Goal: Task Accomplishment & Management: Manage account settings

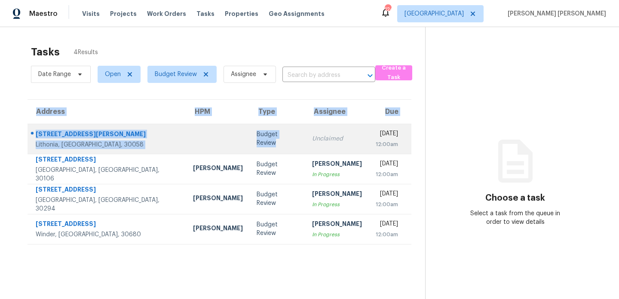
drag, startPoint x: 288, startPoint y: 167, endPoint x: 243, endPoint y: 138, distance: 53.8
click at [243, 138] on section "Tasks 4 Results Date Range Open Budget Review Assignee ​ Create a Task Address …" at bounding box center [219, 183] width 411 height 285
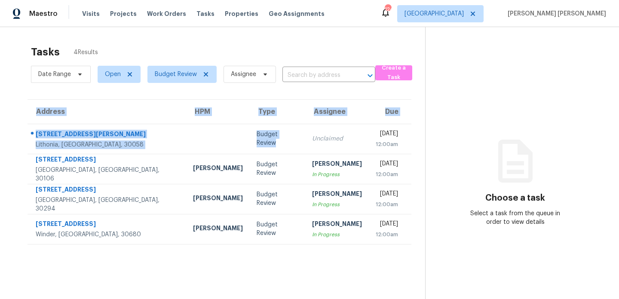
click at [248, 97] on section "Tasks 4 Results Date Range Open Budget Review Assignee ​ Create a Task Address …" at bounding box center [219, 183] width 411 height 285
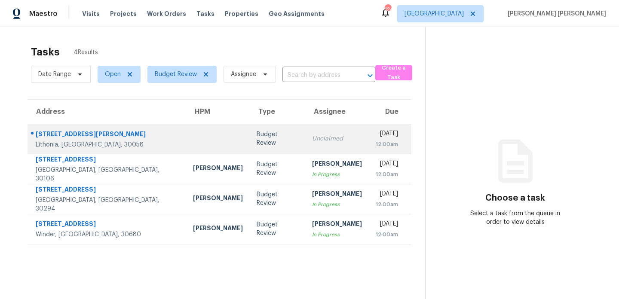
click at [257, 141] on div "Budget Review" at bounding box center [278, 138] width 42 height 17
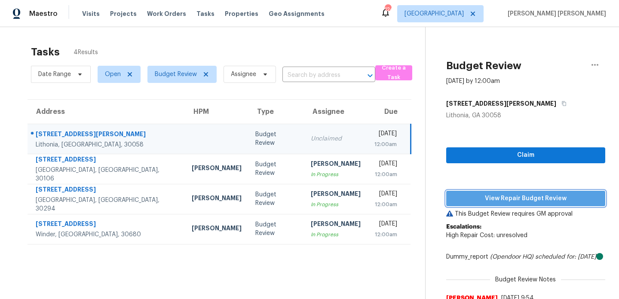
click at [497, 196] on span "View Repair Budget Review" at bounding box center [525, 198] width 145 height 11
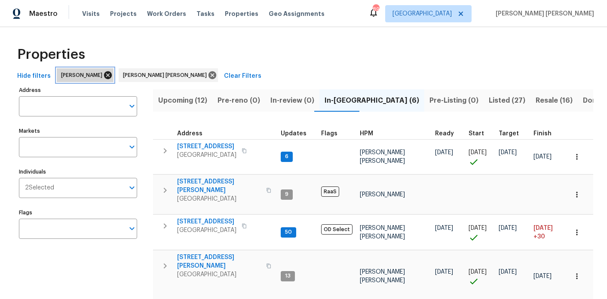
click at [104, 75] on icon at bounding box center [108, 75] width 8 height 8
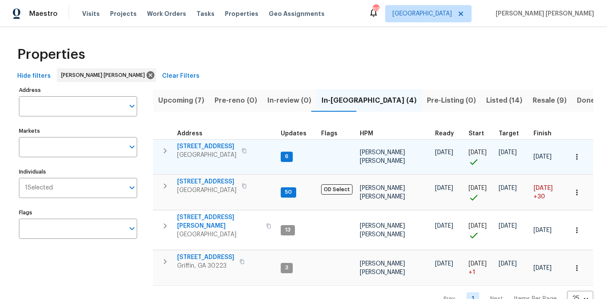
scroll to position [17, 0]
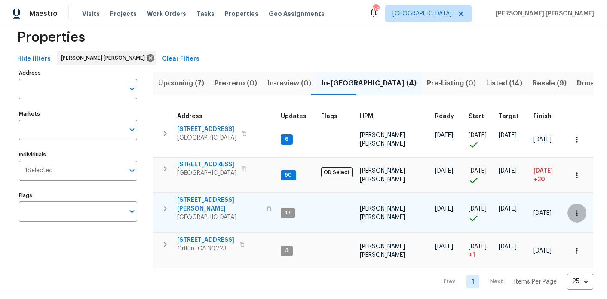
click at [579, 211] on icon "button" at bounding box center [577, 213] width 9 height 9
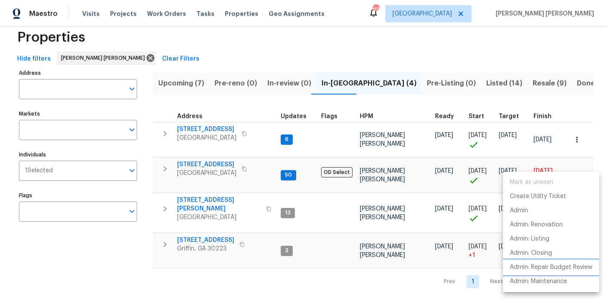
click at [555, 269] on p "Admin: Repair Budget Review" at bounding box center [551, 267] width 83 height 9
click at [197, 278] on div at bounding box center [303, 149] width 607 height 299
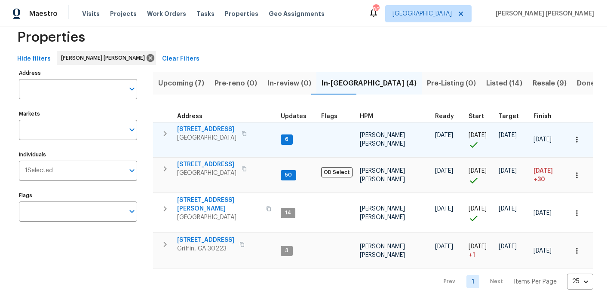
click at [217, 129] on span "9176 Chickasaw Ct" at bounding box center [206, 129] width 59 height 9
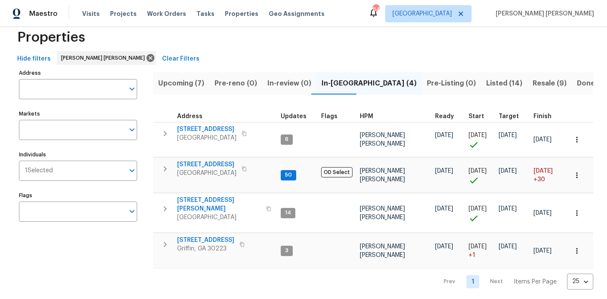
click at [133, 269] on div "Address Address Markets Markets Individuals 1 Selected Individuals Flags Flags" at bounding box center [83, 178] width 129 height 223
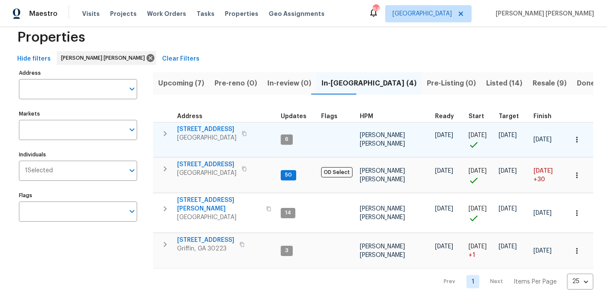
click at [216, 127] on span "9176 Chickasaw Ct" at bounding box center [206, 129] width 59 height 9
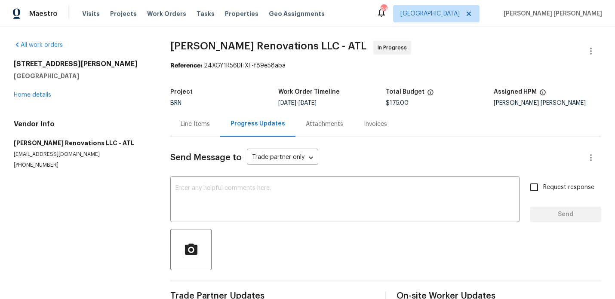
scroll to position [62, 0]
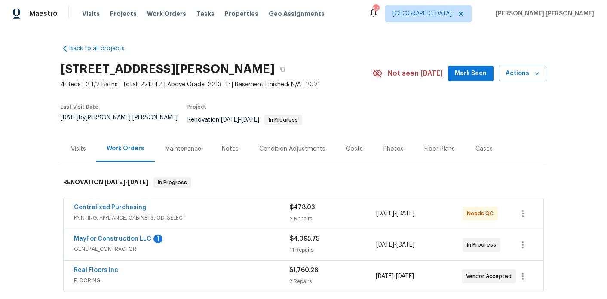
click at [233, 136] on div "Notes" at bounding box center [229, 148] width 37 height 25
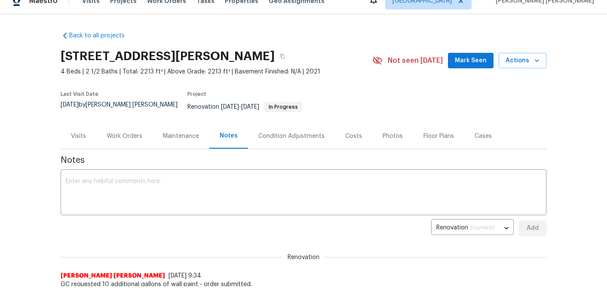
scroll to position [26, 0]
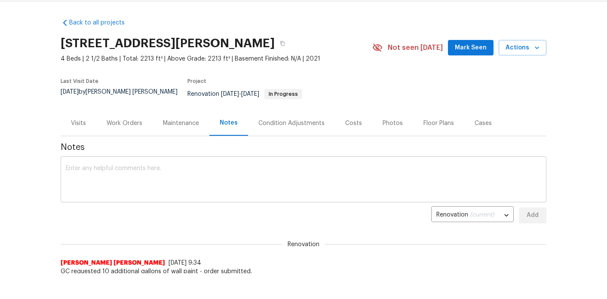
click at [204, 165] on textarea at bounding box center [303, 180] width 475 height 30
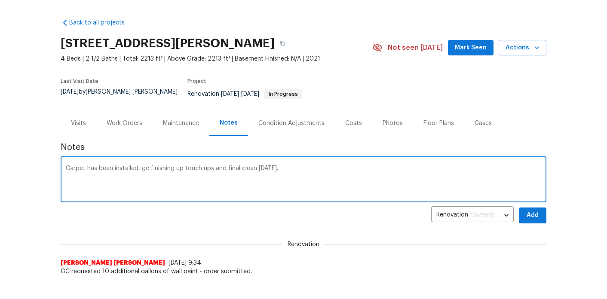
type textarea "Carpet has been installed, gc finishing up touch ups and final clean today."
click at [540, 210] on button "Add" at bounding box center [533, 216] width 28 height 16
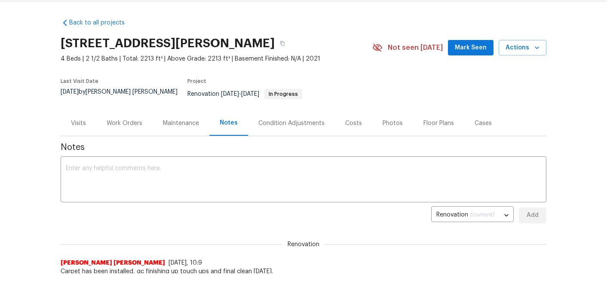
click at [467, 51] on span "Mark Seen" at bounding box center [471, 48] width 32 height 11
click at [145, 120] on div "Work Orders" at bounding box center [124, 122] width 56 height 25
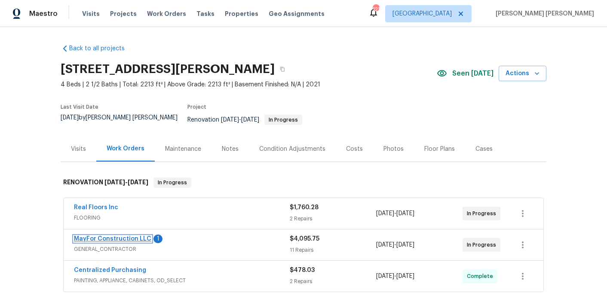
click at [120, 236] on link "MayFor Construction LLC" at bounding box center [112, 239] width 77 height 6
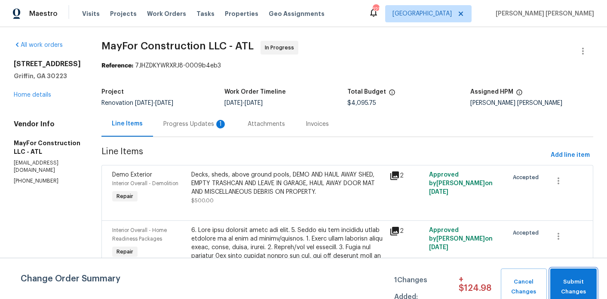
click at [585, 288] on span "Submit Changes" at bounding box center [574, 287] width 38 height 20
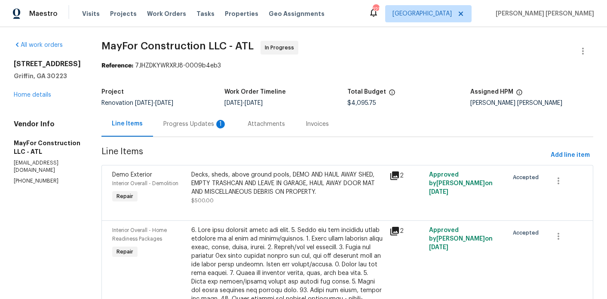
click at [209, 126] on div "Progress Updates 1" at bounding box center [195, 124] width 64 height 9
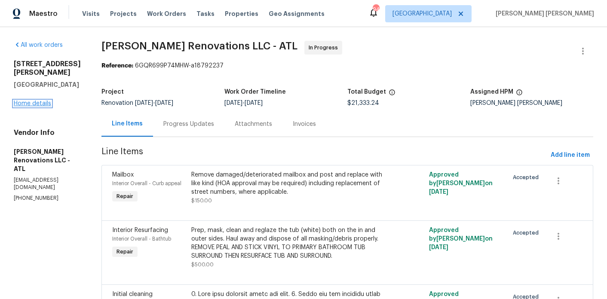
click at [41, 101] on link "Home details" at bounding box center [32, 104] width 37 height 6
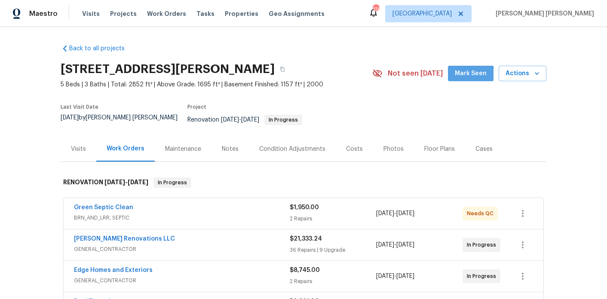
click at [465, 79] on button "Mark Seen" at bounding box center [471, 74] width 46 height 16
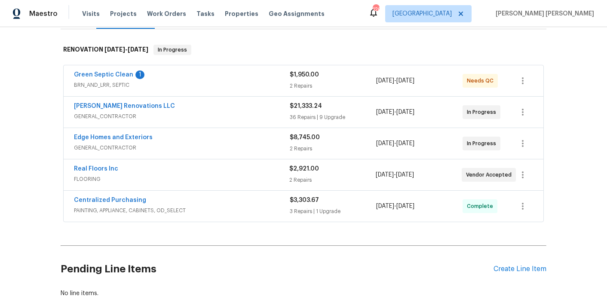
scroll to position [130, 0]
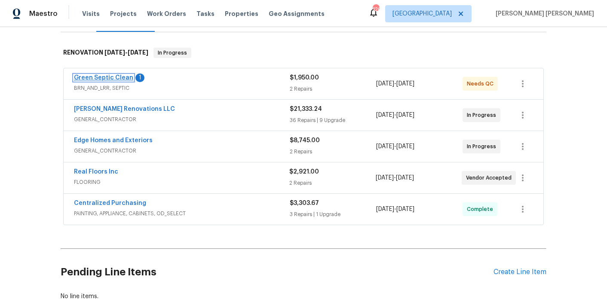
click at [107, 75] on link "Green Septic Clean" at bounding box center [103, 78] width 59 height 6
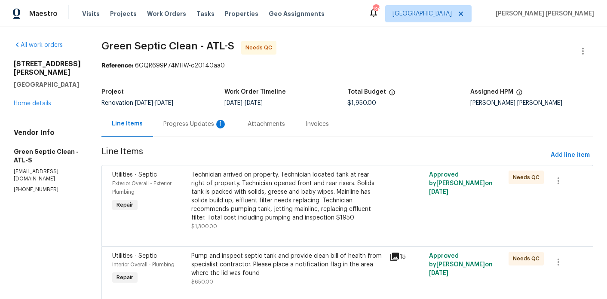
click at [201, 120] on div "Progress Updates 1" at bounding box center [195, 124] width 64 height 9
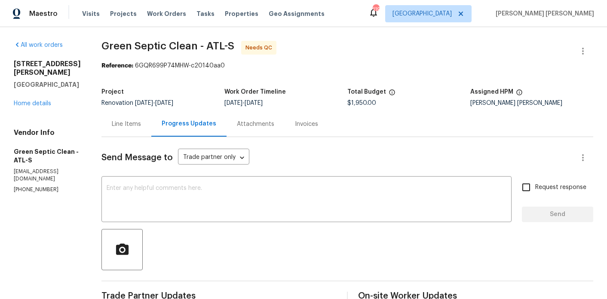
click at [131, 125] on div "Line Items" at bounding box center [126, 124] width 29 height 9
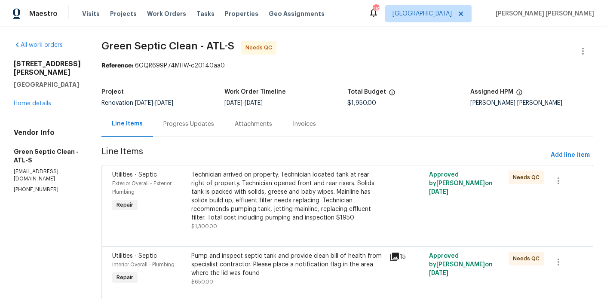
click at [247, 196] on div "Technician arrived on property. Technician located tank at rear right of proper…" at bounding box center [287, 197] width 193 height 52
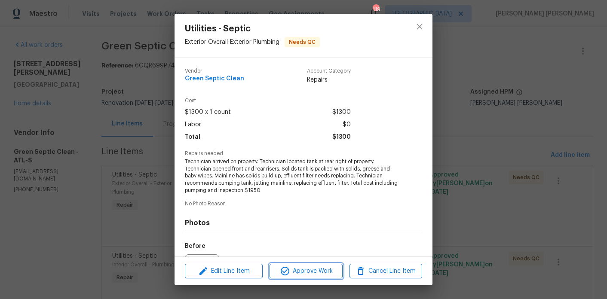
click at [303, 274] on span "Approve Work" at bounding box center [305, 271] width 67 height 11
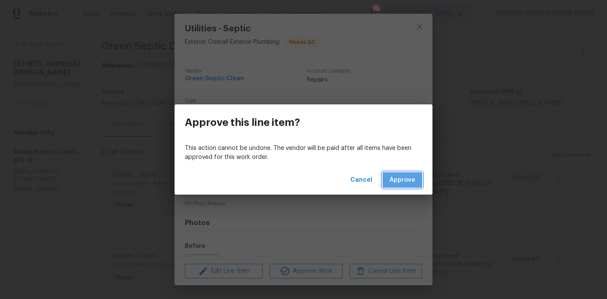
click at [404, 180] on span "Approve" at bounding box center [402, 180] width 26 height 11
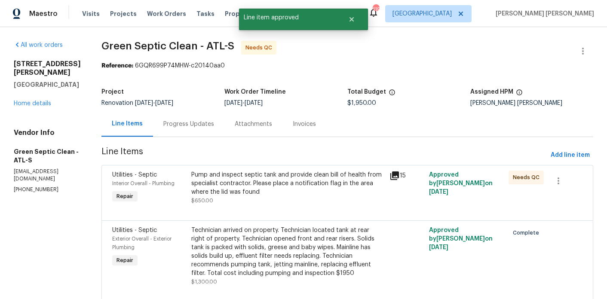
click at [267, 194] on div "Pump and inspect septic tank and provide clean bill of health from specialist c…" at bounding box center [287, 184] width 193 height 26
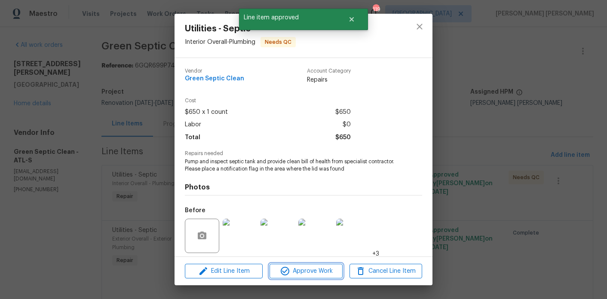
click at [323, 265] on button "Approve Work" at bounding box center [306, 271] width 73 height 15
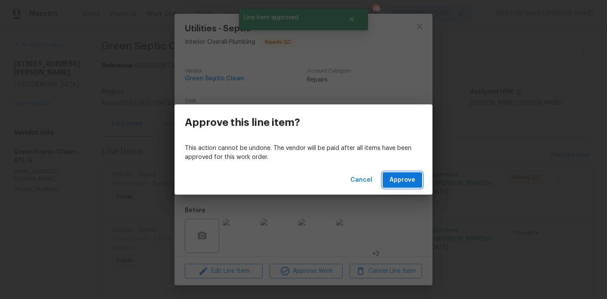
click at [406, 181] on span "Approve" at bounding box center [402, 180] width 26 height 11
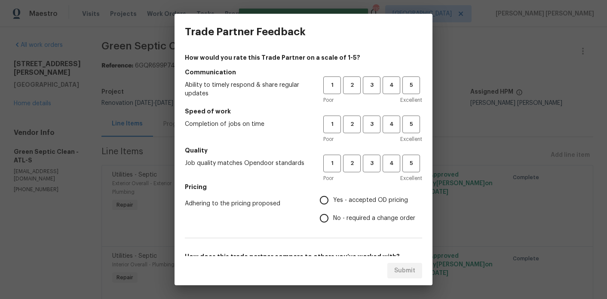
click at [44, 95] on div "Trade Partner Feedback How would you rate this Trade Partner on a scale of 1-5?…" at bounding box center [303, 149] width 607 height 299
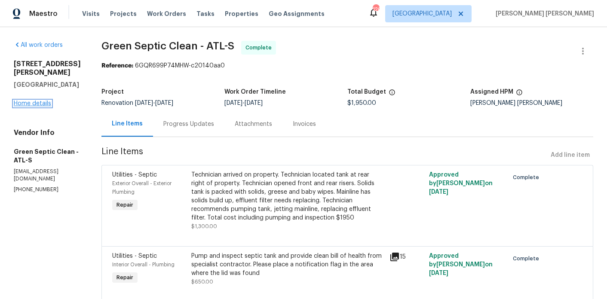
click at [39, 101] on link "Home details" at bounding box center [32, 104] width 37 height 6
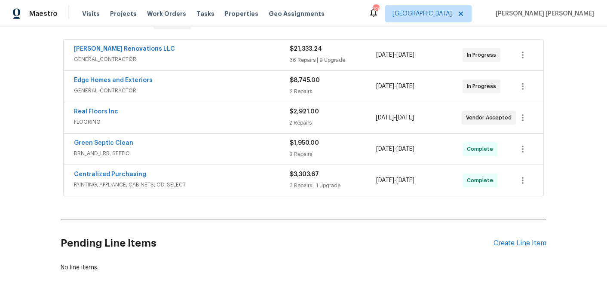
scroll to position [163, 0]
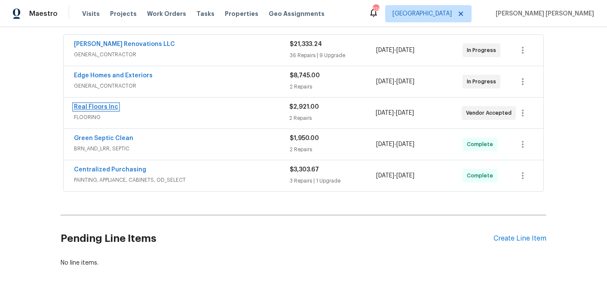
click at [106, 104] on link "Real Floors Inc" at bounding box center [96, 107] width 44 height 6
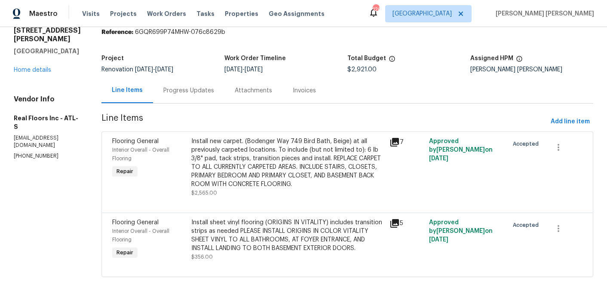
scroll to position [36, 0]
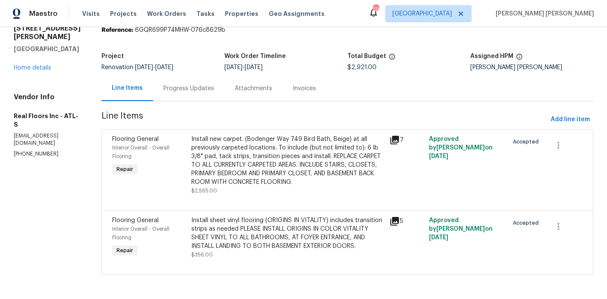
click at [203, 92] on div "Progress Updates" at bounding box center [188, 88] width 71 height 25
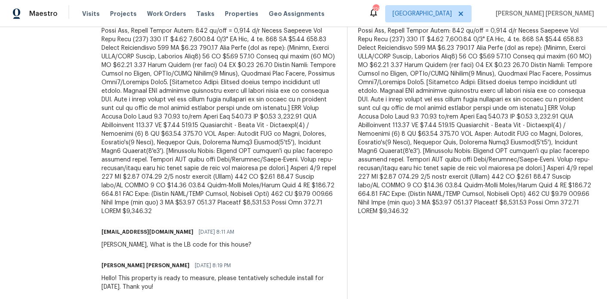
scroll to position [362, 0]
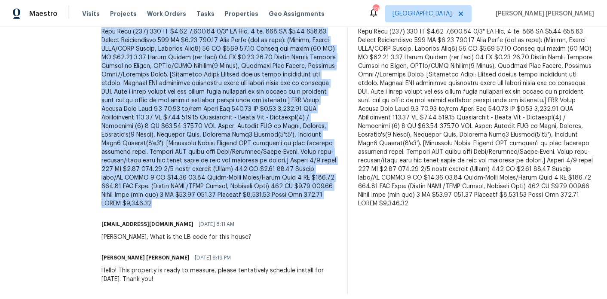
drag, startPoint x: 101, startPoint y: 91, endPoint x: 285, endPoint y: 201, distance: 214.2
copy div "Hey Marcos, Here is the third revision for this house. Please review the layout…"
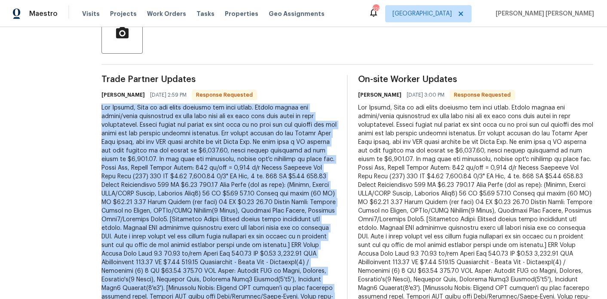
scroll to position [31, 0]
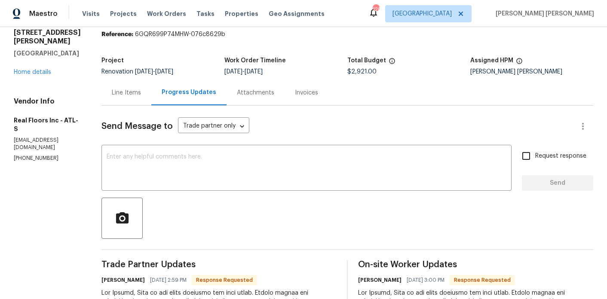
click at [128, 90] on div "Line Items" at bounding box center [126, 93] width 29 height 9
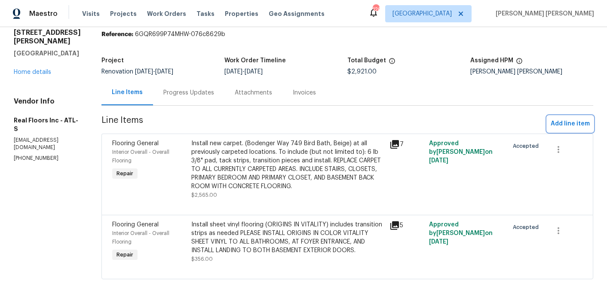
click at [559, 127] on span "Add line item" at bounding box center [570, 124] width 39 height 11
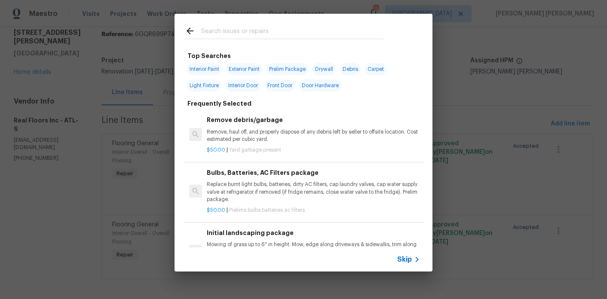
click at [277, 34] on input "text" at bounding box center [292, 32] width 182 height 13
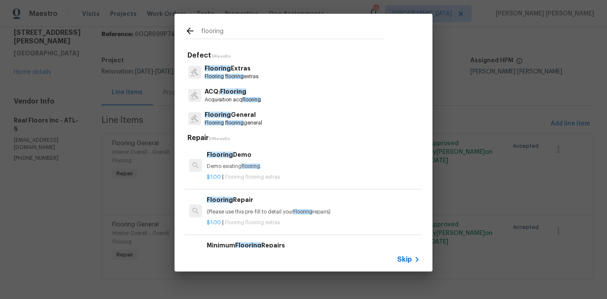
type input "flooring"
click at [239, 75] on span "flooring" at bounding box center [234, 76] width 18 height 5
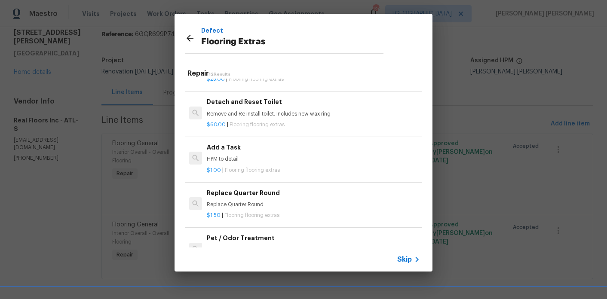
scroll to position [219, 0]
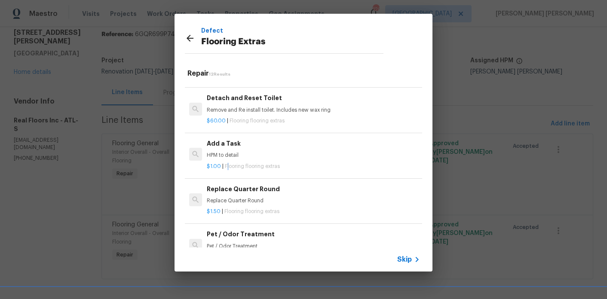
click at [227, 169] on p "$1.00 | Flooring flooring extras" at bounding box center [313, 166] width 213 height 7
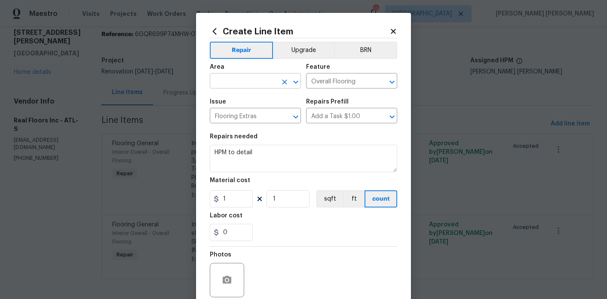
click at [232, 80] on input "text" at bounding box center [243, 81] width 67 height 13
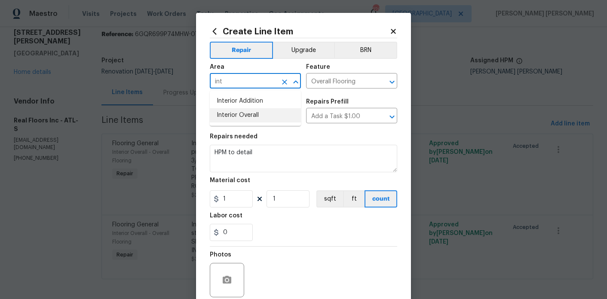
click at [236, 113] on li "Interior Overall" at bounding box center [255, 115] width 91 height 14
type input "Interior Overall"
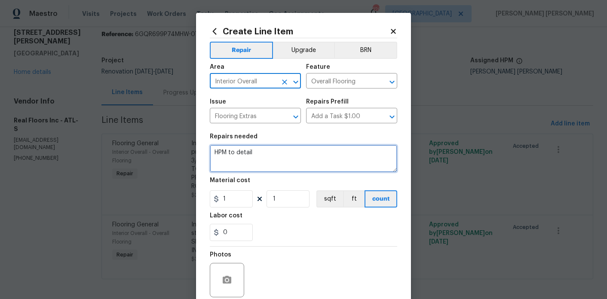
click at [236, 155] on textarea "HPM to detail" at bounding box center [303, 159] width 187 height 28
paste textarea "Hey Marcos, Here is the third revision for this house. Please review the layout…"
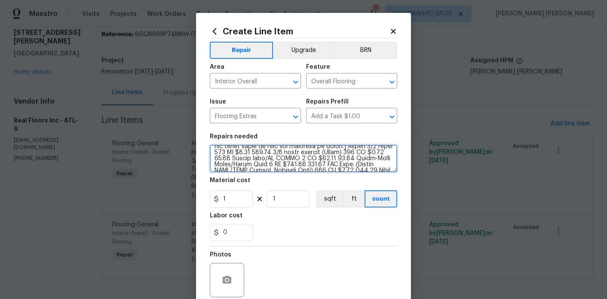
scroll to position [205, 0]
type textarea "CHANGE ORDER - Hey Marcos, Here is the third revision for this house. Please re…"
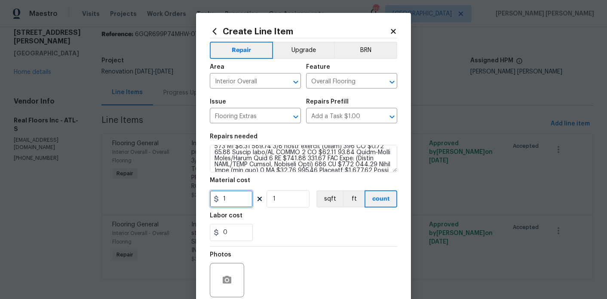
click at [238, 198] on input "1" at bounding box center [231, 198] width 43 height 17
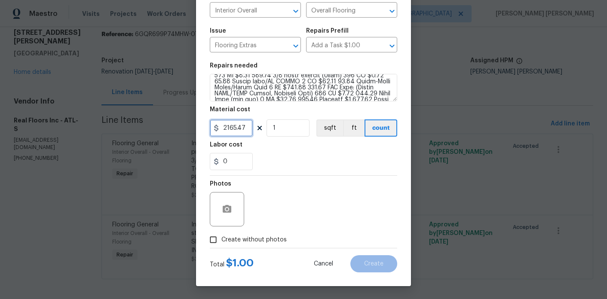
type input "2165.47"
click at [300, 199] on div "Photos" at bounding box center [303, 204] width 187 height 56
click at [260, 237] on span "Create without photos" at bounding box center [253, 240] width 65 height 9
click at [221, 237] on input "Create without photos" at bounding box center [213, 240] width 16 height 16
checkbox input "true"
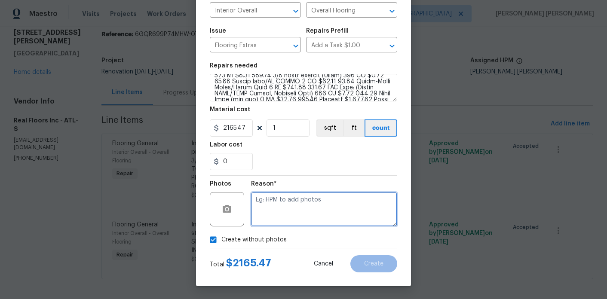
click at [286, 224] on textarea at bounding box center [324, 209] width 146 height 34
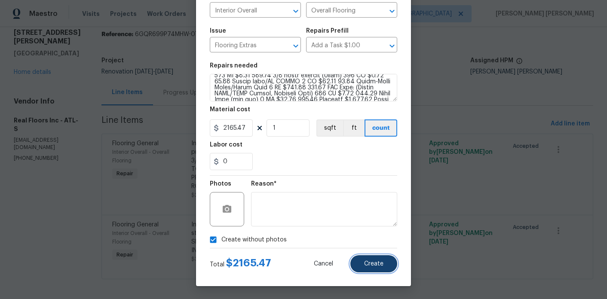
click at [374, 259] on button "Create" at bounding box center [373, 263] width 47 height 17
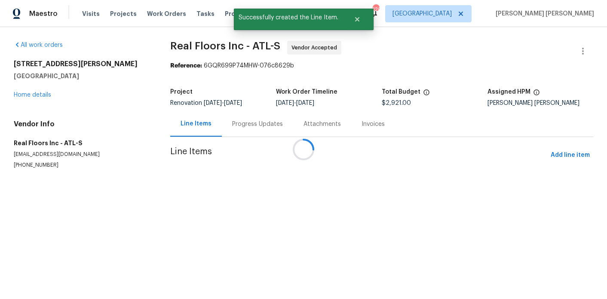
scroll to position [0, 0]
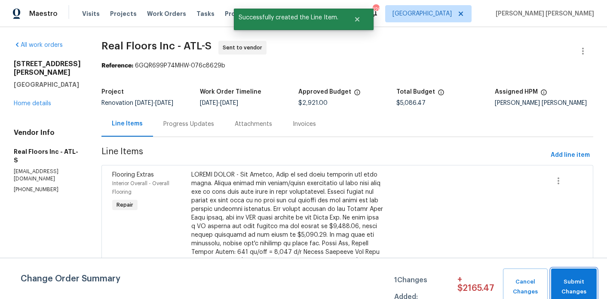
click at [576, 292] on span "Submit Changes" at bounding box center [573, 287] width 37 height 20
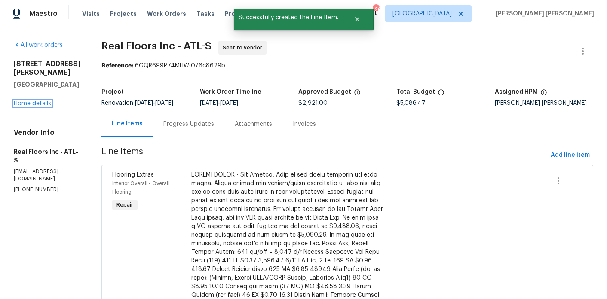
click at [34, 101] on link "Home details" at bounding box center [32, 104] width 37 height 6
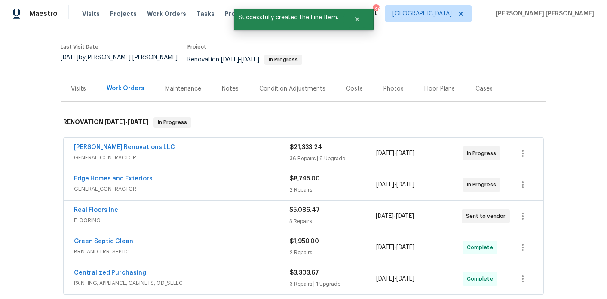
scroll to position [78, 0]
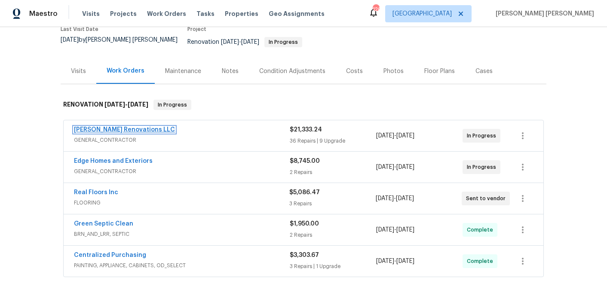
click at [108, 127] on link "Aseem Renovations LLC" at bounding box center [124, 130] width 101 height 6
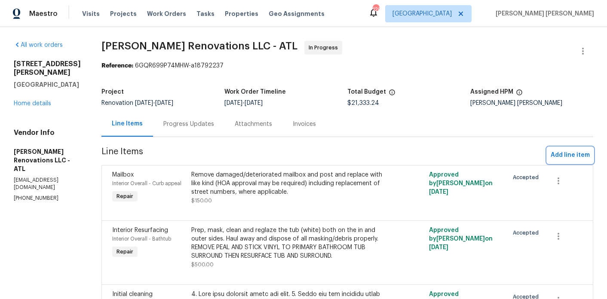
click at [553, 153] on span "Add line item" at bounding box center [570, 155] width 39 height 11
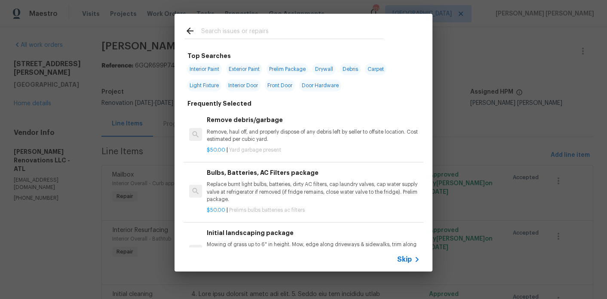
click at [249, 31] on input "text" at bounding box center [292, 32] width 182 height 13
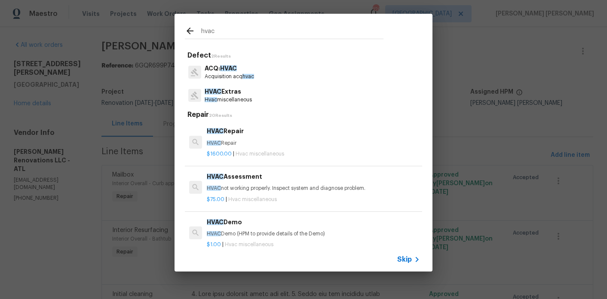
type input "hvac"
click at [236, 74] on p "Acquisition acq hvac" at bounding box center [229, 76] width 49 height 7
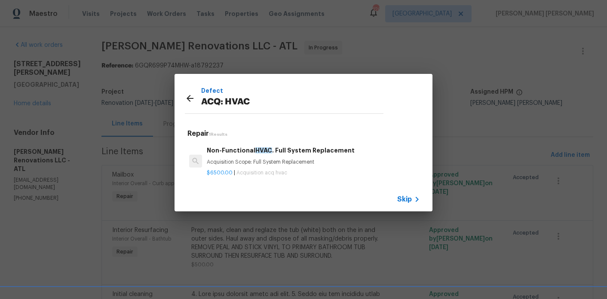
click at [190, 96] on icon at bounding box center [190, 98] width 10 height 10
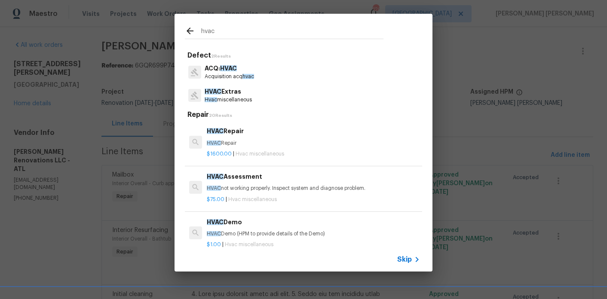
click at [221, 91] on p "HVAC Extras" at bounding box center [228, 91] width 47 height 9
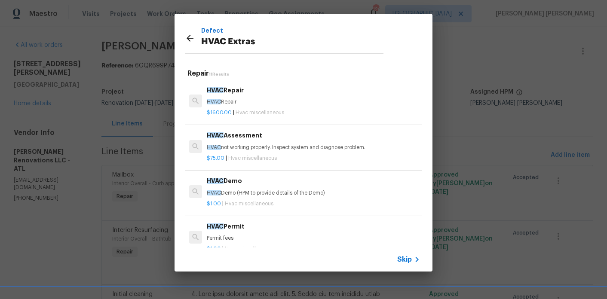
click at [191, 35] on icon at bounding box center [190, 38] width 10 height 10
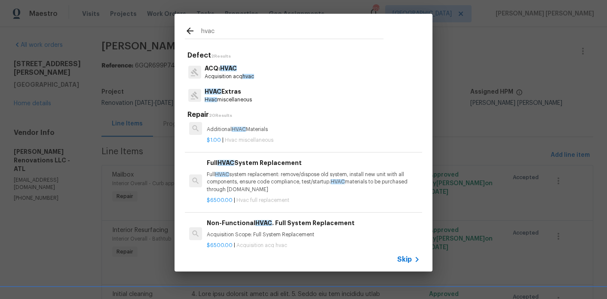
scroll to position [199, 0]
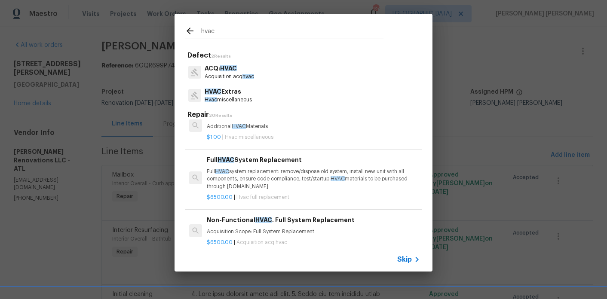
click at [242, 176] on p "Full HVAC system replacement: remove/dispose old system, install new unit with …" at bounding box center [313, 179] width 213 height 22
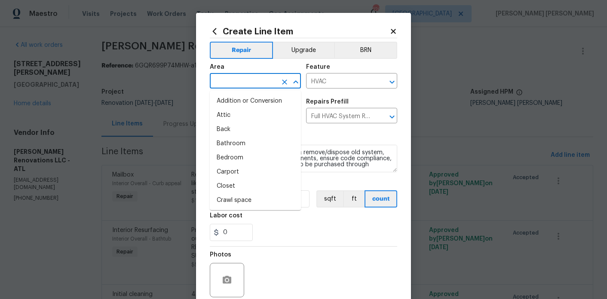
click at [258, 75] on input "text" at bounding box center [243, 81] width 67 height 13
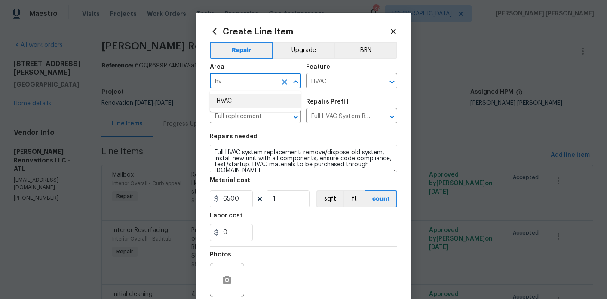
click at [257, 104] on li "HVAC" at bounding box center [255, 101] width 91 height 14
type input "HVAC"
click at [278, 197] on input "1" at bounding box center [288, 198] width 43 height 17
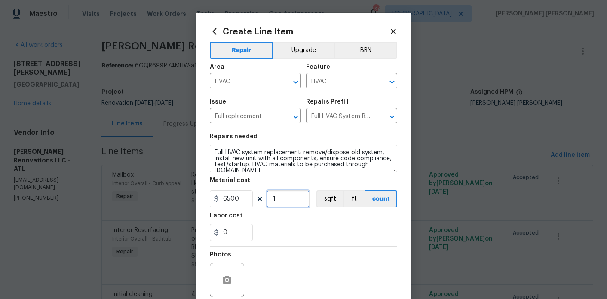
click at [278, 197] on input "1" at bounding box center [288, 198] width 43 height 17
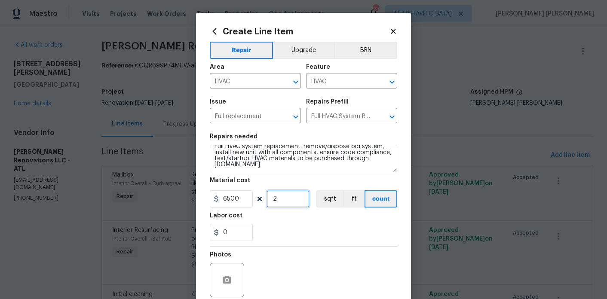
type input "2"
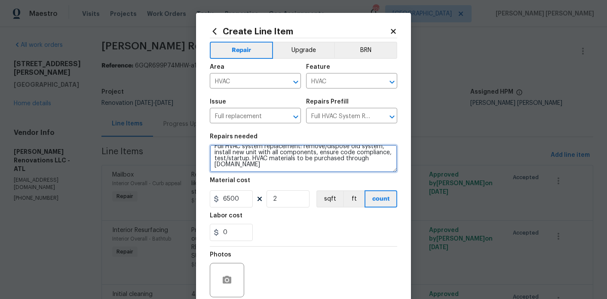
click at [276, 170] on textarea "Full HVAC system replacement: remove/dispose old system, install new unit with …" at bounding box center [303, 159] width 187 height 28
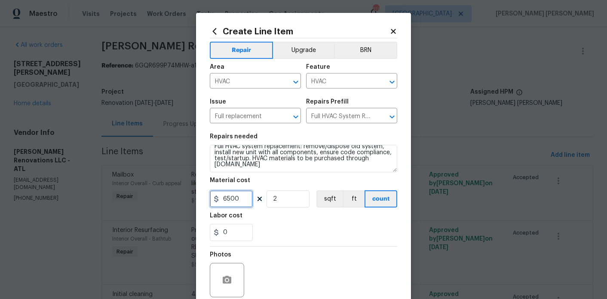
click at [232, 198] on input "6500" at bounding box center [231, 198] width 43 height 17
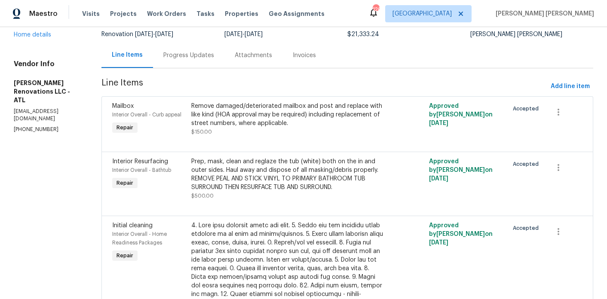
scroll to position [0, 0]
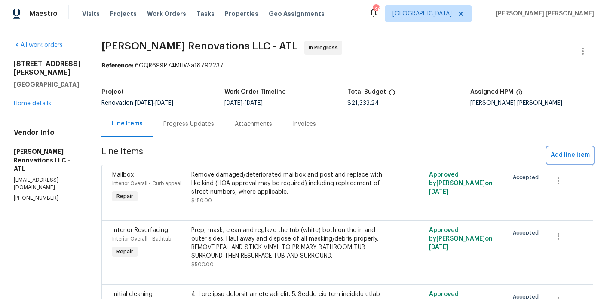
click at [568, 155] on span "Add line item" at bounding box center [570, 155] width 39 height 11
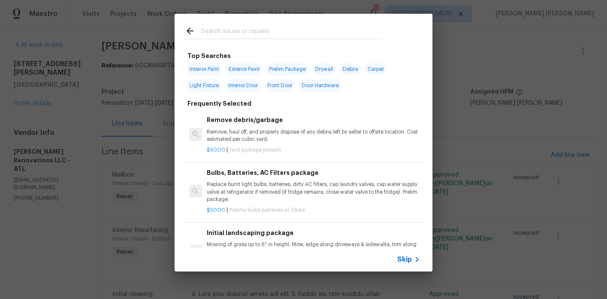
click at [245, 39] on div at bounding box center [284, 39] width 199 height 0
click at [245, 34] on input "text" at bounding box center [292, 32] width 182 height 13
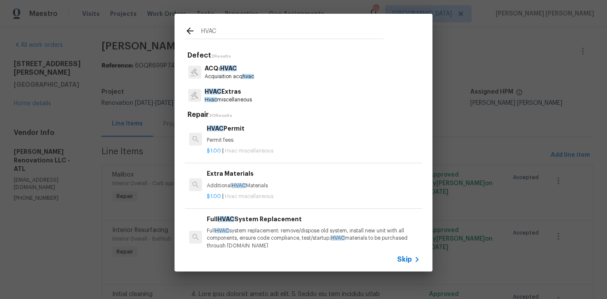
scroll to position [142, 0]
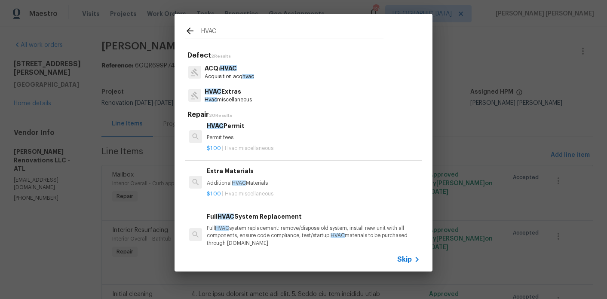
type input "HVAC"
click at [254, 220] on h6 "Full HVAC System Replacement" at bounding box center [313, 216] width 213 height 9
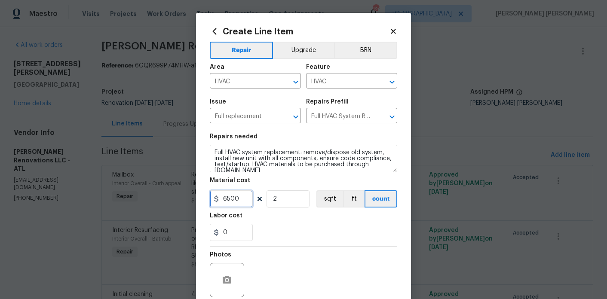
click at [246, 202] on input "6500" at bounding box center [231, 198] width 43 height 17
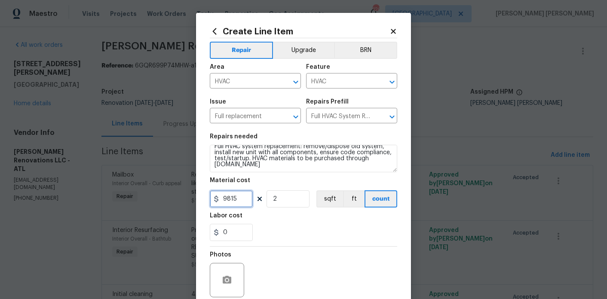
type input "9815"
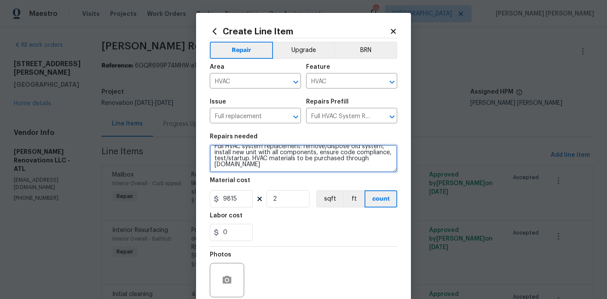
click at [285, 171] on textarea "Full HVAC system replacement: remove/dispose old system, install new unit with …" at bounding box center [303, 159] width 187 height 28
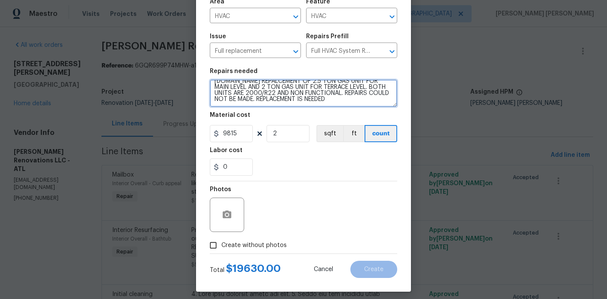
scroll to position [67, 0]
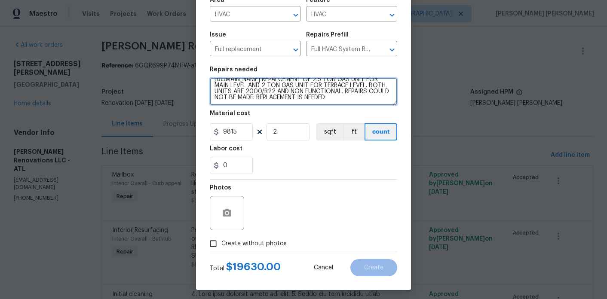
type textarea "Full HVAC system replacement: remove/dispose old system, install new unit with …"
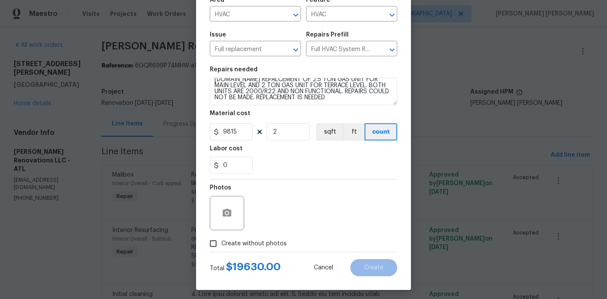
click at [262, 243] on span "Create without photos" at bounding box center [253, 243] width 65 height 9
click at [221, 243] on input "Create without photos" at bounding box center [213, 244] width 16 height 16
checkbox input "true"
click at [292, 133] on input "2" at bounding box center [288, 131] width 43 height 17
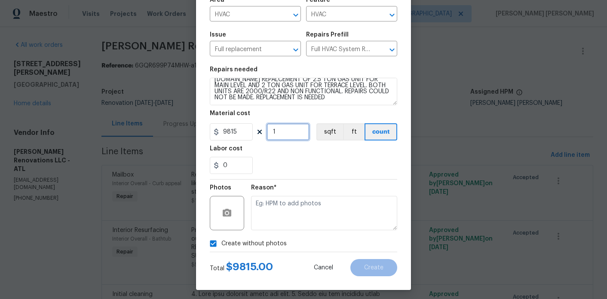
type input "1"
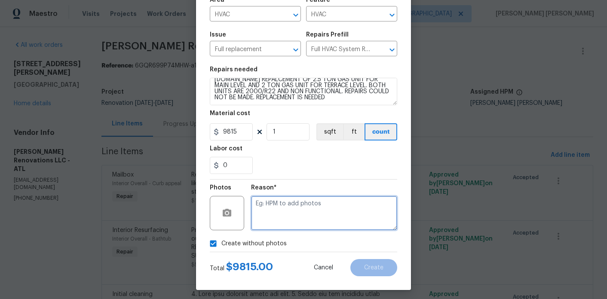
click at [292, 201] on textarea at bounding box center [324, 213] width 146 height 34
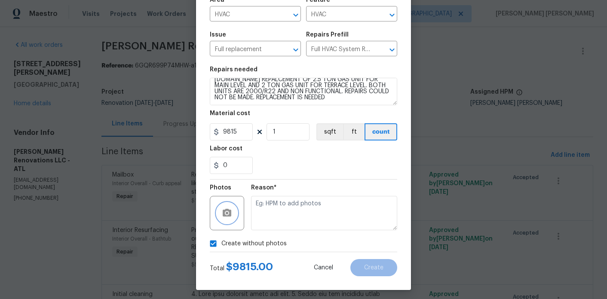
click at [233, 220] on button "button" at bounding box center [227, 213] width 21 height 21
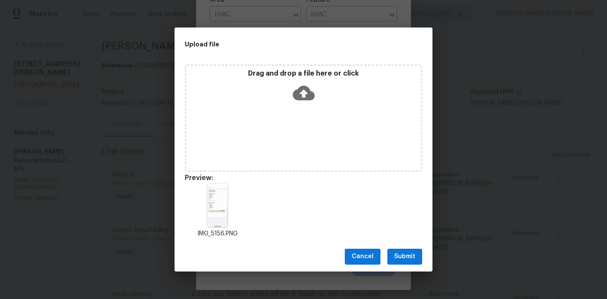
click at [401, 256] on span "Submit" at bounding box center [404, 256] width 21 height 11
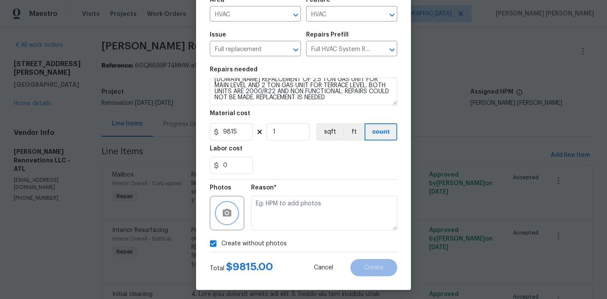
checkbox input "false"
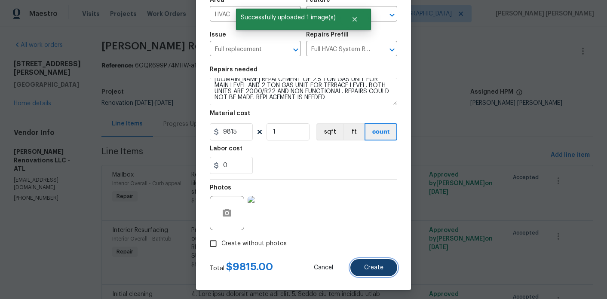
click at [383, 273] on button "Create" at bounding box center [373, 267] width 47 height 17
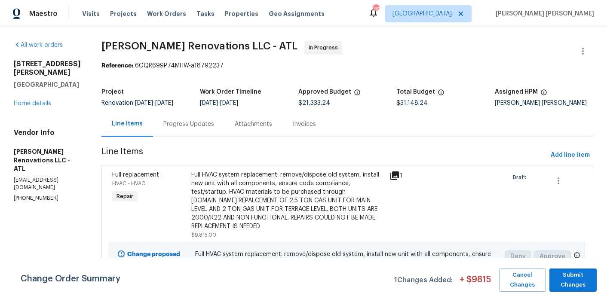
scroll to position [950, 0]
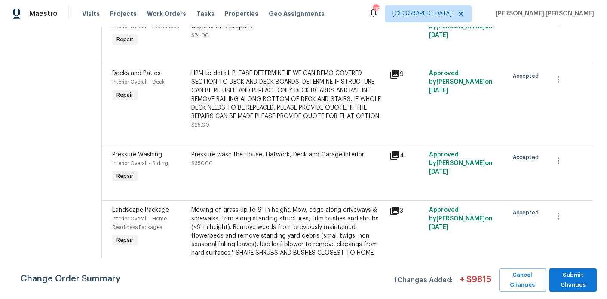
click at [337, 120] on div "HPM to detail. PLEASE DETERMINE IF WE CAN DEMO COVERED SECTION TO DECK AND DECK…" at bounding box center [287, 95] width 193 height 52
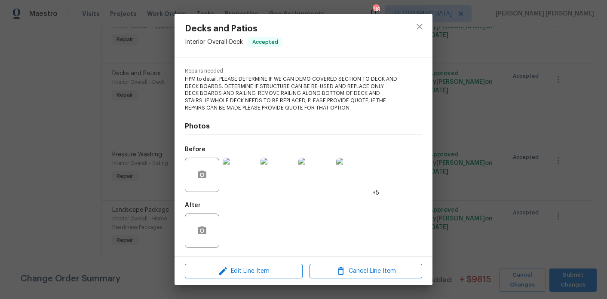
scroll to position [0, 0]
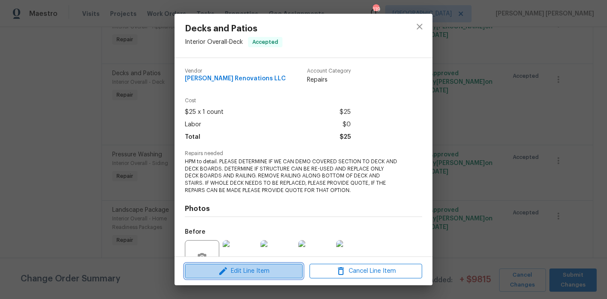
click at [261, 272] on span "Edit Line Item" at bounding box center [243, 271] width 113 height 11
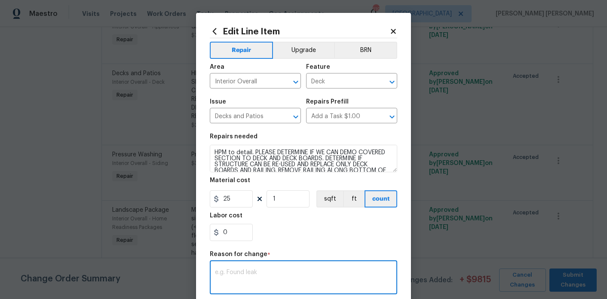
click at [247, 274] on textarea at bounding box center [303, 279] width 177 height 18
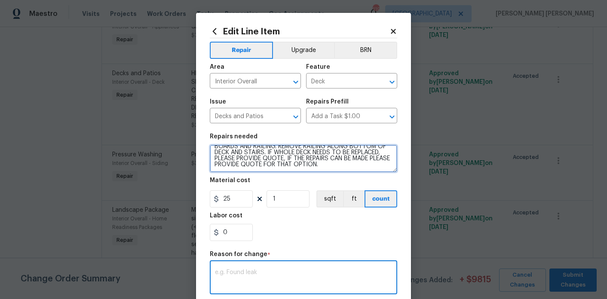
click at [359, 169] on textarea "HPM to detail. PLEASE DETERMINE IF WE CAN DEMO COVERED SECTION TO DECK AND DECK…" at bounding box center [303, 159] width 187 height 28
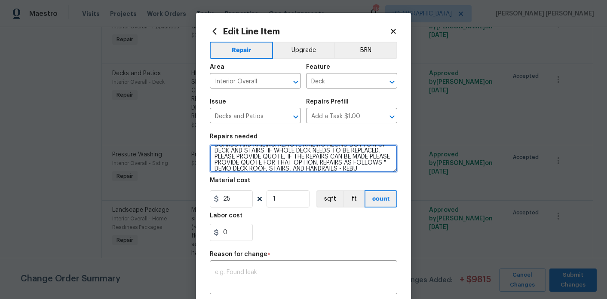
scroll to position [32, 0]
click at [245, 169] on textarea "HPM to detail. PLEASE DETERMINE IF WE CAN DEMO COVERED SECTION TO DECK AND DECK…" at bounding box center [303, 159] width 187 height 28
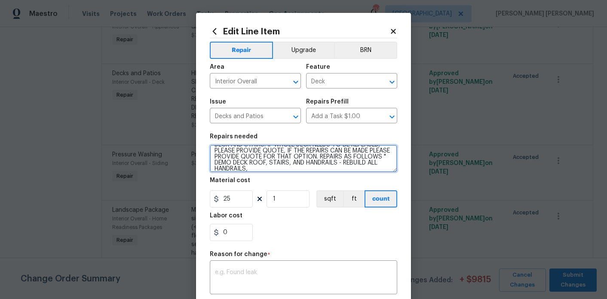
click at [245, 169] on textarea "HPM to detail. PLEASE DETERMINE IF WE CAN DEMO COVERED SECTION TO DECK AND DECK…" at bounding box center [303, 159] width 187 height 28
click at [289, 163] on textarea "HPM to detail. PLEASE DETERMINE IF WE CAN DEMO COVERED SECTION TO DECK AND DECK…" at bounding box center [303, 159] width 187 height 28
click at [287, 168] on textarea "HPM to detail. PLEASE DETERMINE IF WE CAN DEMO COVERED SECTION TO DECK AND DECK…" at bounding box center [303, 159] width 187 height 28
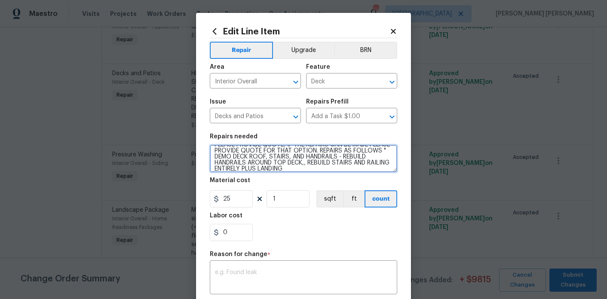
click at [335, 164] on textarea "HPM to detail. PLEASE DETERMINE IF WE CAN DEMO COVERED SECTION TO DECK AND DECK…" at bounding box center [303, 159] width 187 height 28
click at [345, 170] on textarea "HPM to detail. PLEASE DETERMINE IF WE CAN DEMO COVERED SECTION TO DECK AND DECK…" at bounding box center [303, 159] width 187 height 28
click at [267, 169] on textarea "HPM to detail. PLEASE DETERMINE IF WE CAN DEMO COVERED SECTION TO DECK AND DECK…" at bounding box center [303, 159] width 187 height 28
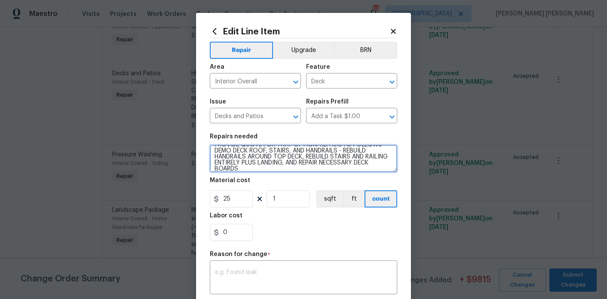
type textarea "HPM to detail. PLEASE DETERMINE IF WE CAN DEMO COVERED SECTION TO DECK AND DECK…"
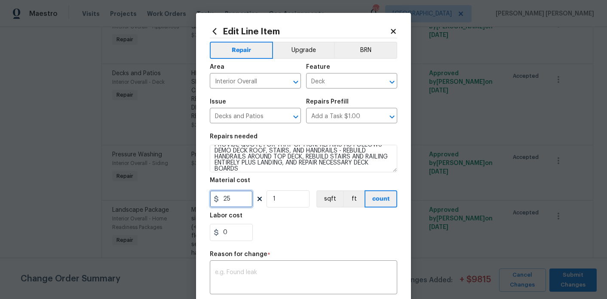
click at [240, 206] on input "25" at bounding box center [231, 198] width 43 height 17
click at [244, 203] on input "25" at bounding box center [231, 198] width 43 height 17
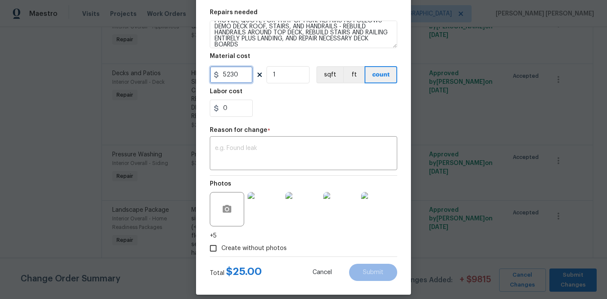
scroll to position [133, 0]
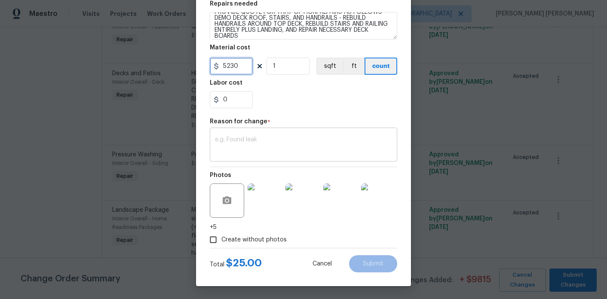
type input "5230"
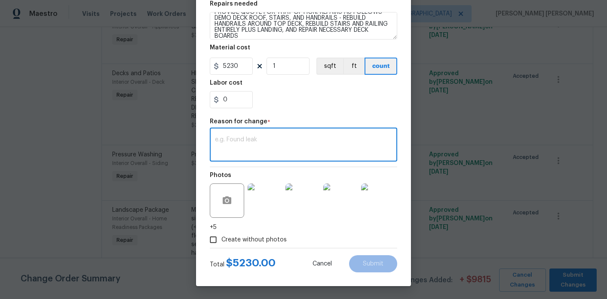
click at [272, 154] on textarea at bounding box center [303, 146] width 177 height 18
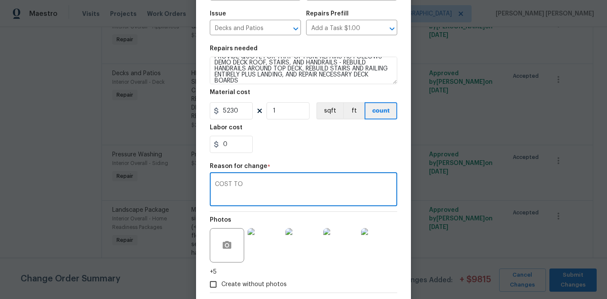
scroll to position [84, 0]
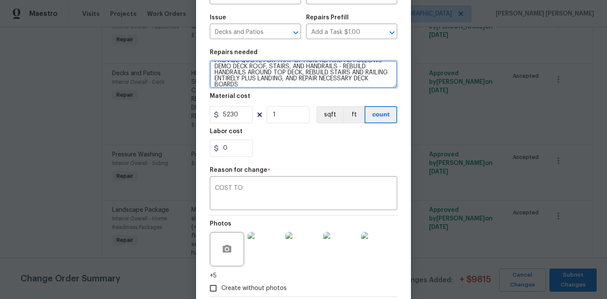
drag, startPoint x: 310, startPoint y: 86, endPoint x: 247, endPoint y: 69, distance: 65.5
click at [247, 69] on textarea "HPM to detail. PLEASE DETERMINE IF WE CAN DEMO COVERED SECTION TO DECK AND DECK…" at bounding box center [303, 75] width 187 height 28
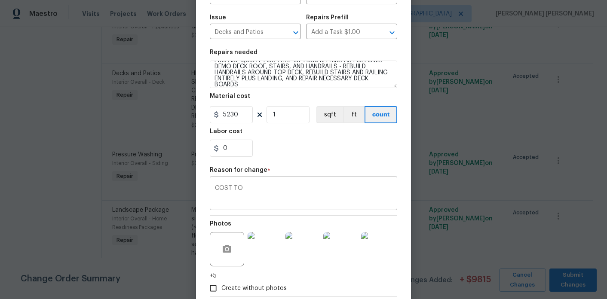
click at [288, 193] on textarea "COST TO" at bounding box center [303, 194] width 177 height 18
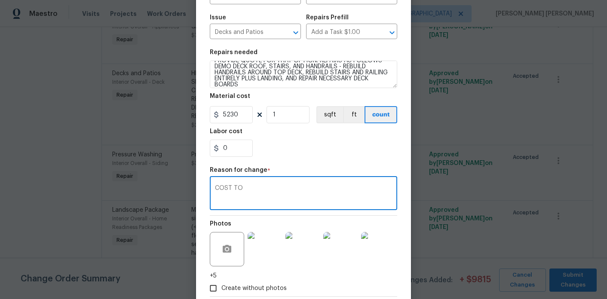
paste textarea "DEMO DECK ROOF, STAIRS, AND HANDRAILS - REBUILD HANDRAILS AROUND TOP DECK, REBU…"
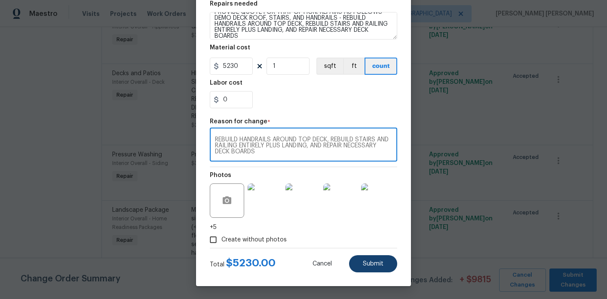
type textarea "COST TO DEMO DECK ROOF, STAIRS, AND HANDRAILS - REBUILD HANDRAILS AROUND TOP DE…"
click at [371, 262] on span "Submit" at bounding box center [373, 264] width 21 height 6
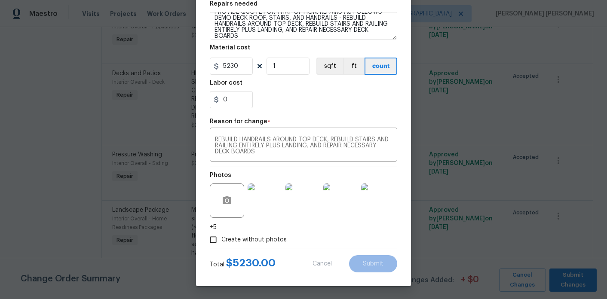
type textarea "HPM to detail. PLEASE DETERMINE IF WE CAN DEMO COVERED SECTION TO DECK AND DECK…"
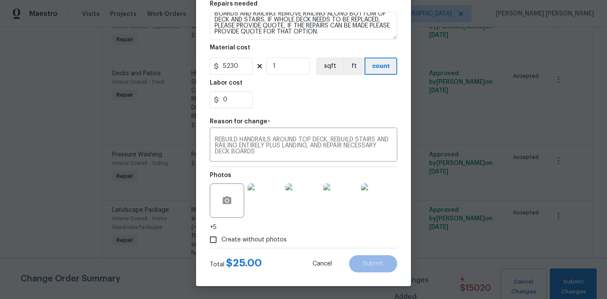
type input "25"
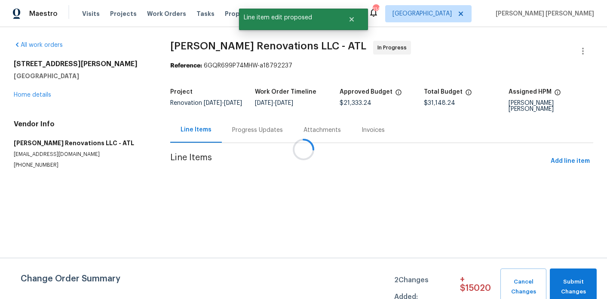
scroll to position [0, 0]
click at [570, 280] on span "Submit Changes" at bounding box center [573, 287] width 38 height 20
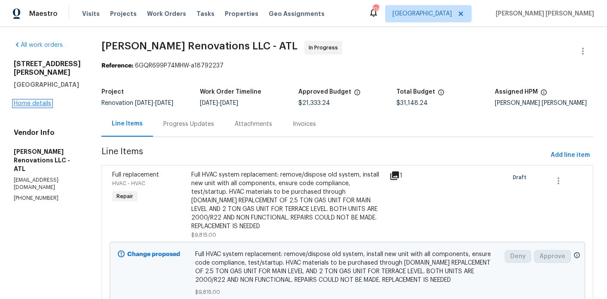
click at [26, 101] on link "Home details" at bounding box center [32, 104] width 37 height 6
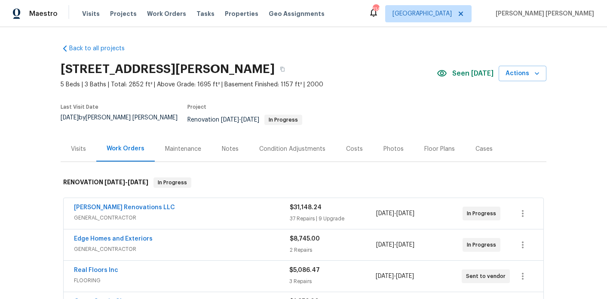
click at [232, 145] on div "Notes" at bounding box center [230, 149] width 17 height 9
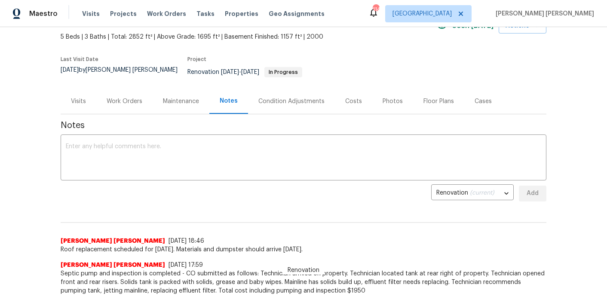
scroll to position [5, 0]
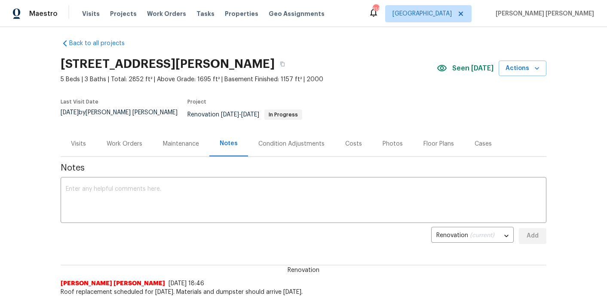
click at [135, 140] on div "Work Orders" at bounding box center [125, 144] width 36 height 9
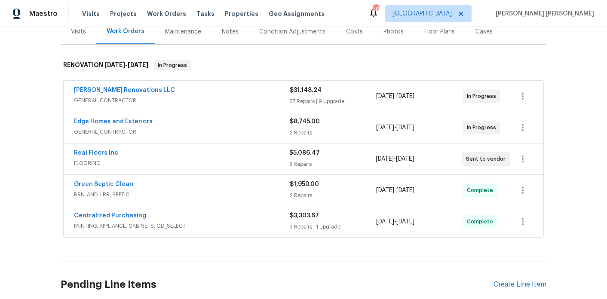
scroll to position [98, 0]
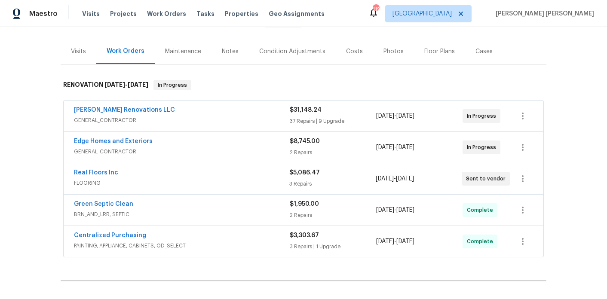
click at [187, 231] on div "Centralized Purchasing" at bounding box center [182, 236] width 216 height 10
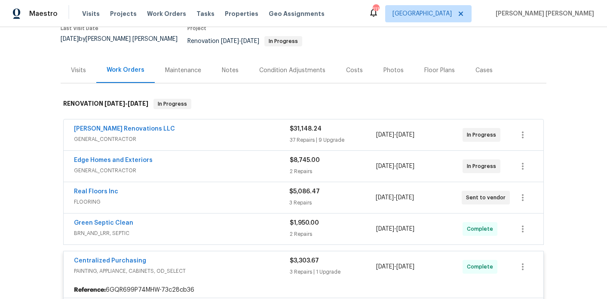
scroll to position [0, 0]
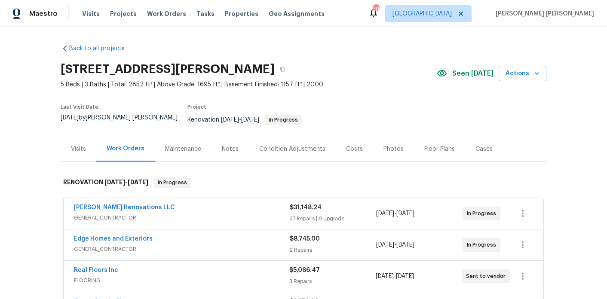
click at [236, 145] on div "Notes" at bounding box center [230, 149] width 17 height 9
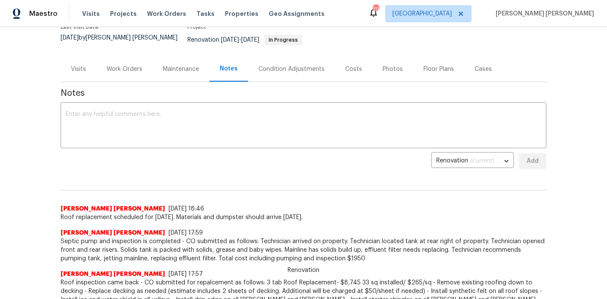
scroll to position [80, 0]
click at [211, 117] on textarea at bounding box center [303, 126] width 475 height 30
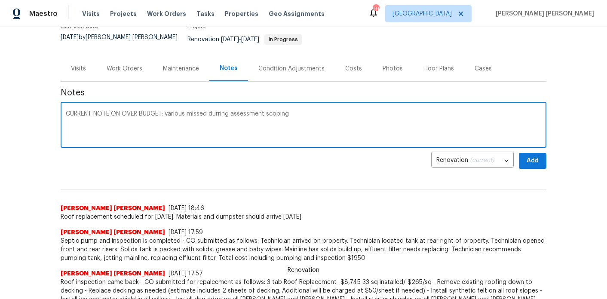
click at [217, 111] on textarea "CURRENT NOTE ON OVER BUDGET: various missed durring assessment scoping" at bounding box center [303, 126] width 475 height 30
click at [300, 111] on textarea "CURRENT NOTE ON OVER BUDGET: various missed during assessment scoping" at bounding box center [303, 126] width 475 height 30
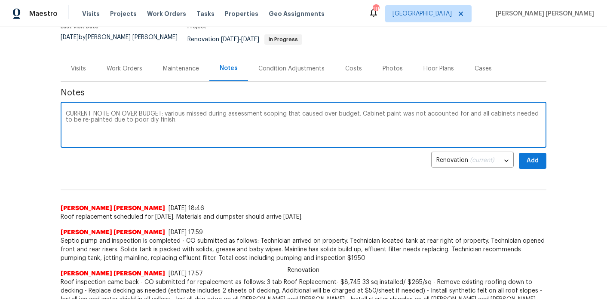
click at [144, 116] on textarea "CURRENT NOTE ON OVER BUDGET: various missed during assessment scoping that caus…" at bounding box center [303, 126] width 475 height 30
click at [194, 115] on textarea "CURRENT NOTE ON OVER BUDGET: various missed during assessment scoping that caus…" at bounding box center [303, 126] width 475 height 30
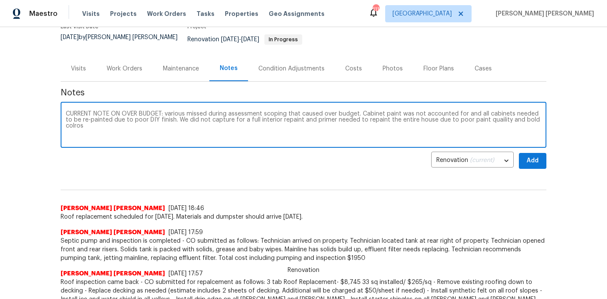
click at [490, 113] on textarea "CURRENT NOTE ON OVER BUDGET: various missed during assessment scoping that caus…" at bounding box center [303, 126] width 475 height 30
click at [529, 112] on textarea "CURRENT NOTE ON OVER BUDGET: various missed during assessment scoping that caus…" at bounding box center [303, 126] width 475 height 30
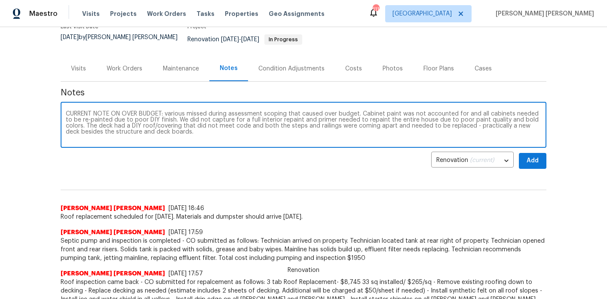
type textarea "CURRENT NOTE ON OVER BUDGET: various missed during assessment scoping that caus…"
click at [533, 156] on span "Add" at bounding box center [533, 161] width 14 height 11
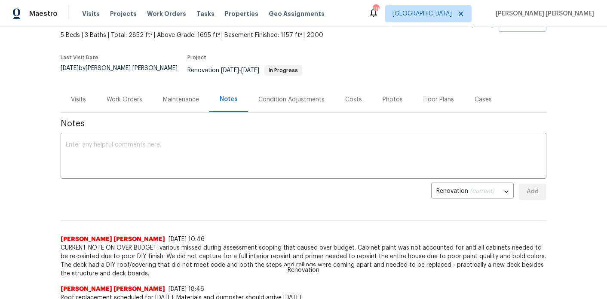
scroll to position [0, 0]
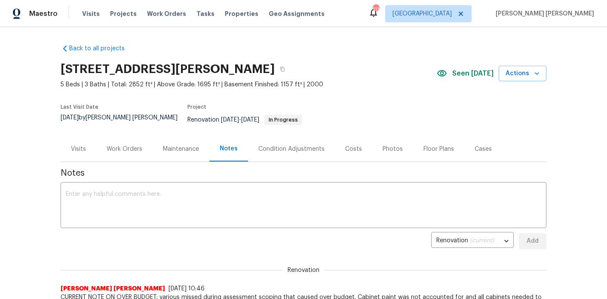
click at [141, 145] on div "Work Orders" at bounding box center [125, 149] width 36 height 9
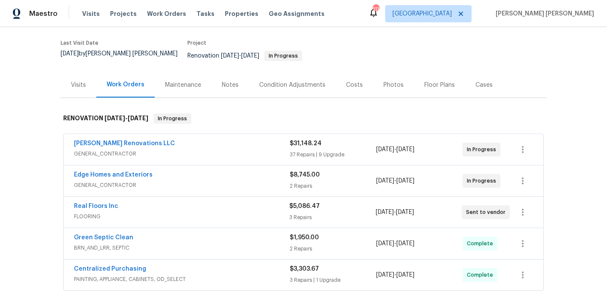
scroll to position [74, 0]
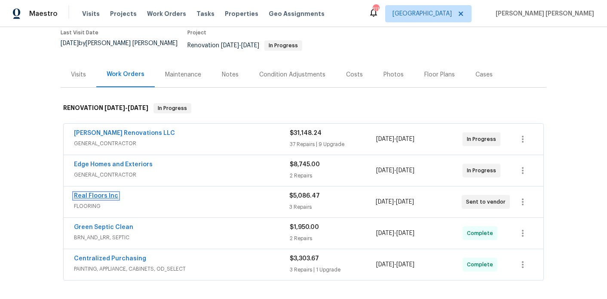
click at [90, 193] on link "Real Floors Inc" at bounding box center [96, 196] width 44 height 6
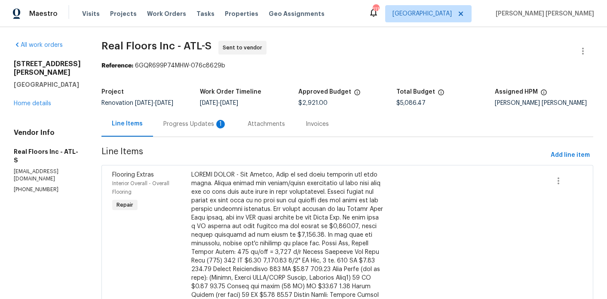
click at [213, 126] on div "Progress Updates 1" at bounding box center [195, 124] width 64 height 9
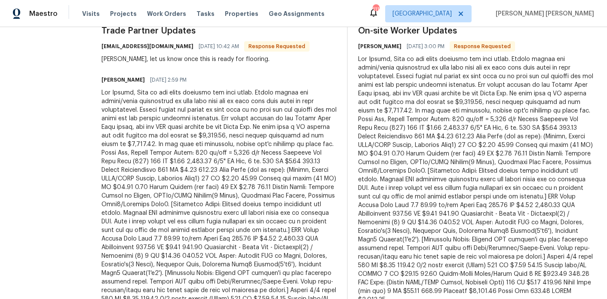
scroll to position [46, 0]
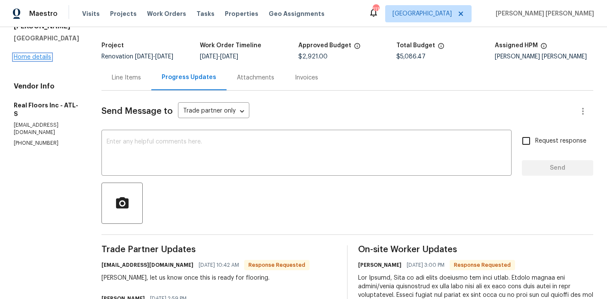
click at [43, 54] on link "Home details" at bounding box center [32, 57] width 37 height 6
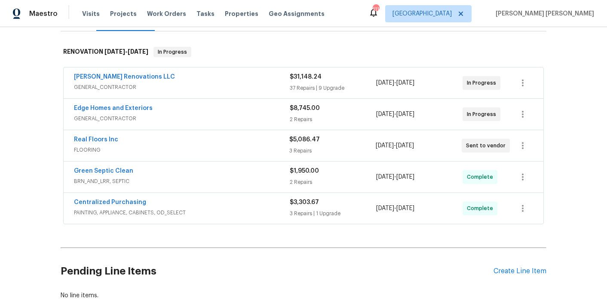
scroll to position [144, 0]
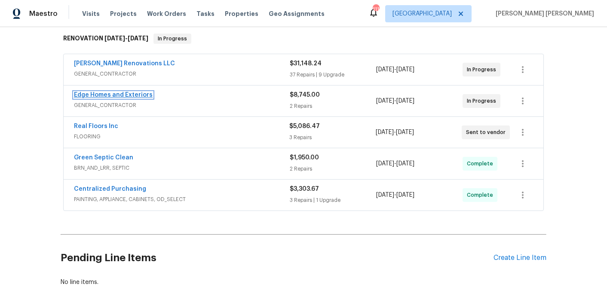
click at [117, 92] on link "Edge Homes and Exteriors" at bounding box center [113, 95] width 79 height 6
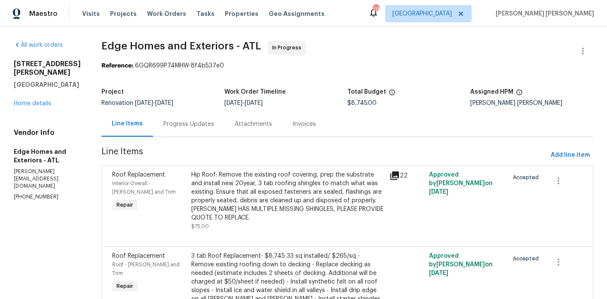
click at [184, 125] on div "Progress Updates" at bounding box center [188, 124] width 51 height 9
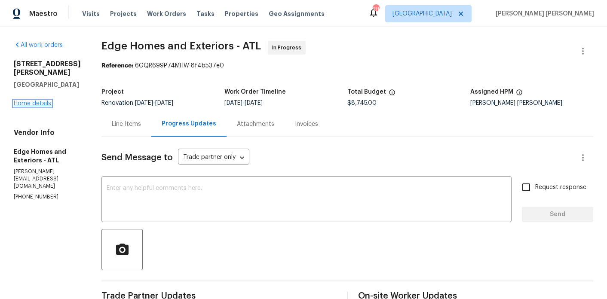
click at [25, 107] on link "Home details" at bounding box center [32, 104] width 37 height 6
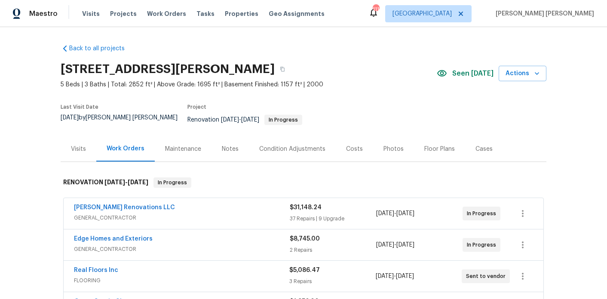
click at [226, 136] on div "Notes" at bounding box center [229, 148] width 37 height 25
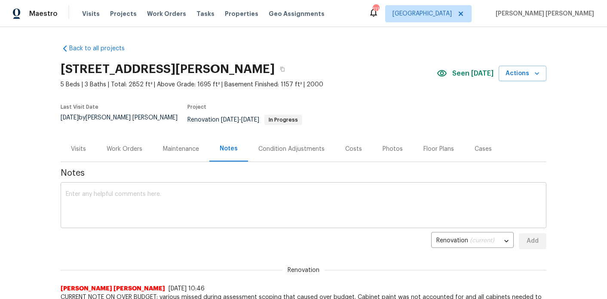
click at [216, 198] on textarea at bounding box center [303, 206] width 475 height 30
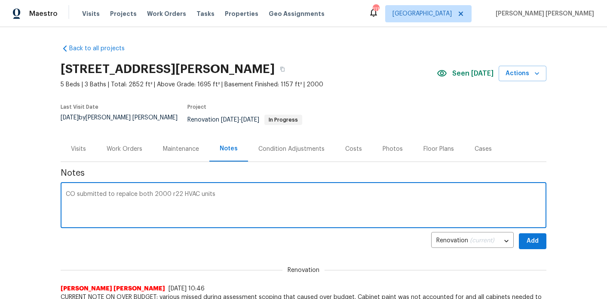
click at [125, 191] on textarea "CO submitted to repalce both 2000 r22 HVAC units" at bounding box center [303, 206] width 475 height 30
click at [237, 194] on textarea "CO submitted to replace both 2000 r22 HVAC units" at bounding box center [303, 206] width 475 height 30
click at [498, 191] on textarea "CO submitted to replace both 2000 r22 HVAC units that are non functional - repa…" at bounding box center [303, 206] width 475 height 30
paste textarea "2811 Carnes Rd, Jonesboro, GA 30236"
drag, startPoint x: 503, startPoint y: 204, endPoint x: 472, endPoint y: 187, distance: 34.8
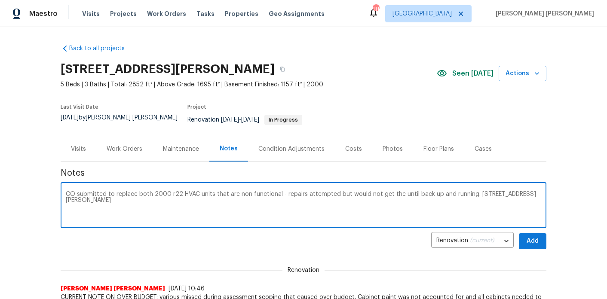
click at [472, 191] on textarea "CO submitted to replace both 2000 r22 HVAC units that are non functional - repa…" at bounding box center [303, 206] width 475 height 30
click at [473, 191] on textarea "CO submitted to replace both 2000 r22 HVAC units that are non functional - repa…" at bounding box center [303, 206] width 475 height 30
click at [499, 198] on textarea "CO submitted to replace both 2000 r22 HVAC units that are non functional - repa…" at bounding box center [303, 206] width 475 height 30
click at [216, 196] on textarea "CO submitted to replace both 2000 r22 HVAC units that are non functional - repa…" at bounding box center [303, 206] width 475 height 30
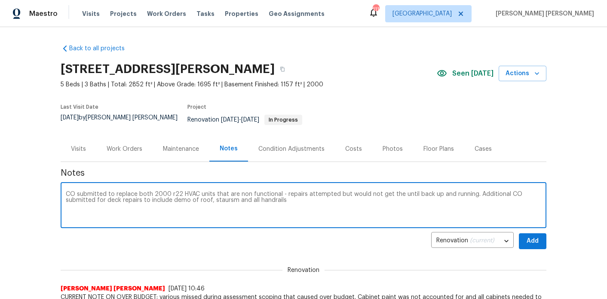
click at [218, 194] on textarea "CO submitted to replace both 2000 r22 HVAC units that are non functional - repa…" at bounding box center [303, 206] width 475 height 30
click at [295, 198] on textarea "CO submitted to replace both 2000 r22 HVAC units that are non functional - repa…" at bounding box center [303, 206] width 475 height 30
click at [437, 193] on textarea "CO submitted to replace both 2000 r22 HVAC units that are non functional - repa…" at bounding box center [303, 206] width 475 height 30
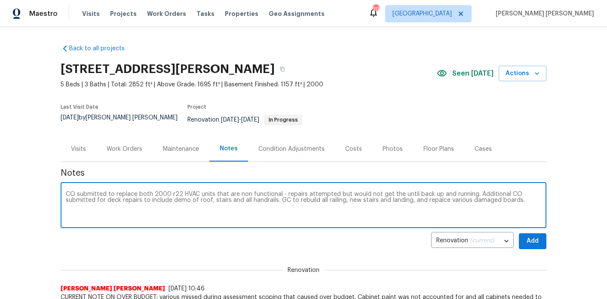
click at [532, 194] on textarea "CO submitted to replace both 2000 r22 HVAC units that are non functional - repa…" at bounding box center [303, 206] width 475 height 30
click at [434, 194] on textarea "CO submitted to replace both 2000 r22 HVAC units that are non functional - repa…" at bounding box center [303, 206] width 475 height 30
click at [535, 196] on textarea "CO submitted to replace both 2000 r22 HVAC units that are non functional - repa…" at bounding box center [303, 206] width 475 height 30
type textarea "CO submitted to replace both 2000 r22 HVAC units that are non functional - repa…"
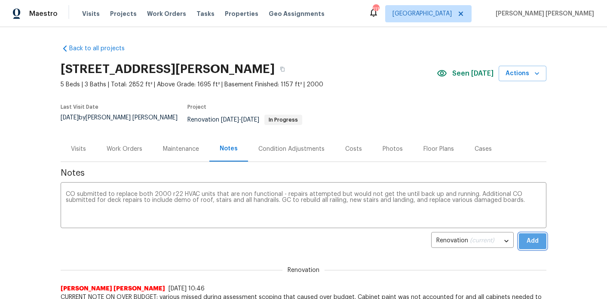
click at [534, 236] on span "Add" at bounding box center [533, 241] width 14 height 11
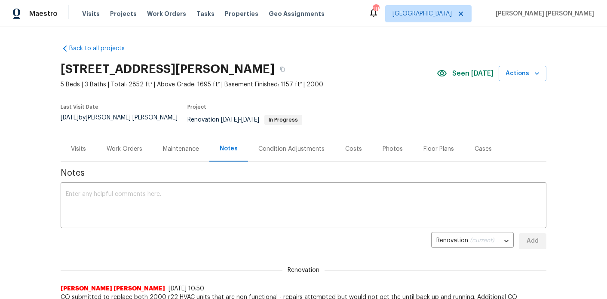
click at [123, 147] on div "Work Orders" at bounding box center [124, 148] width 56 height 25
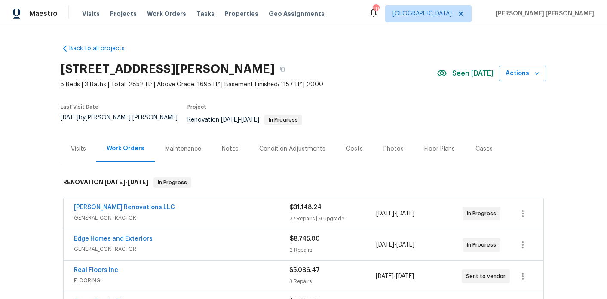
scroll to position [26, 0]
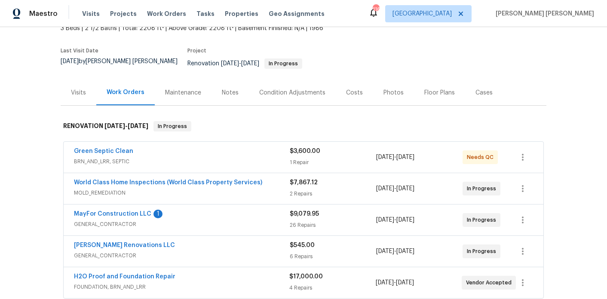
scroll to position [70, 0]
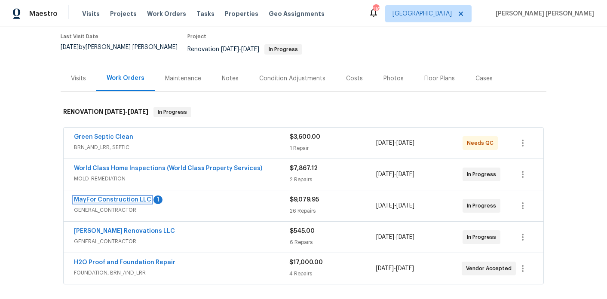
click at [118, 197] on link "MayFor Construction LLC" at bounding box center [112, 200] width 77 height 6
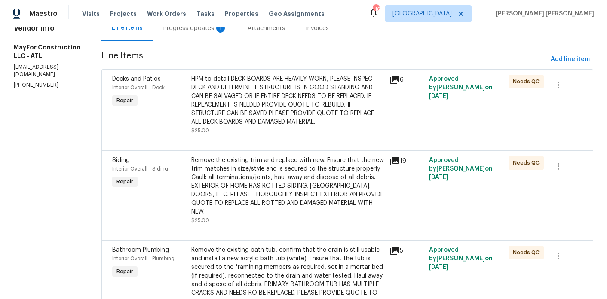
scroll to position [97, 0]
click at [317, 109] on div "HPM to detail DECK BOARDS ARE HEAVILY WORN, PLEASE INSPECT DECK AND DETERMINE I…" at bounding box center [287, 100] width 193 height 52
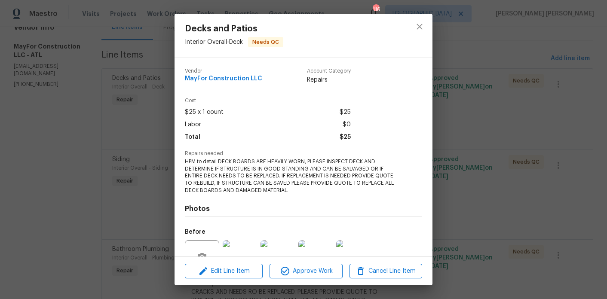
scroll to position [83, 0]
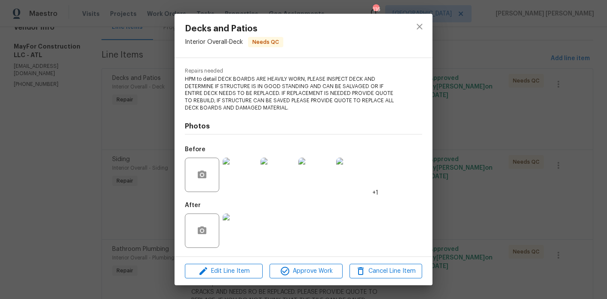
click at [245, 236] on img at bounding box center [240, 231] width 34 height 34
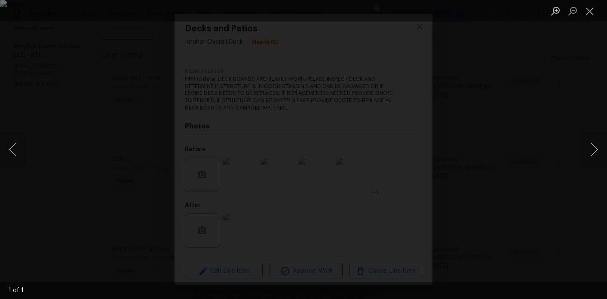
click at [69, 238] on div "Lightbox" at bounding box center [303, 149] width 607 height 299
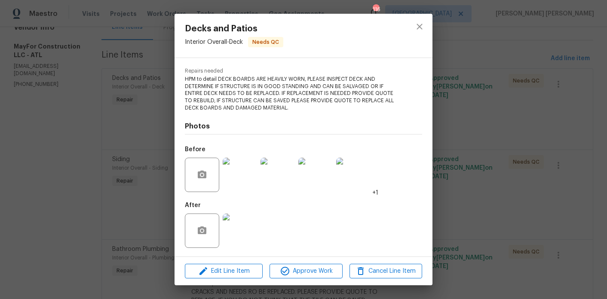
click at [87, 187] on div "Decks and Patios Interior Overall - Deck Needs QC Vendor MayFor Construction LL…" at bounding box center [303, 149] width 607 height 299
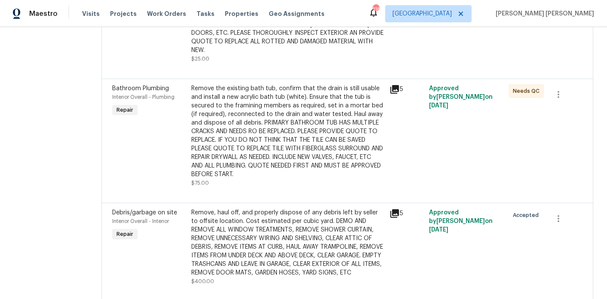
scroll to position [259, 0]
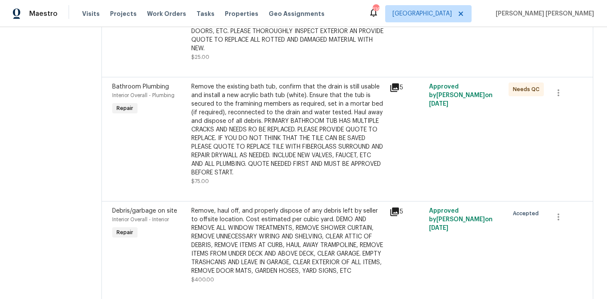
click at [236, 156] on div "Remove the existing bath tub, confirm that the drain is still usable and instal…" at bounding box center [287, 130] width 193 height 95
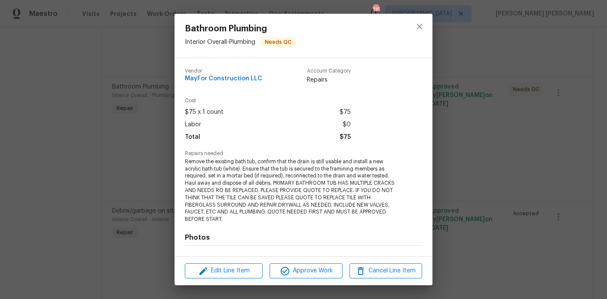
scroll to position [111, 0]
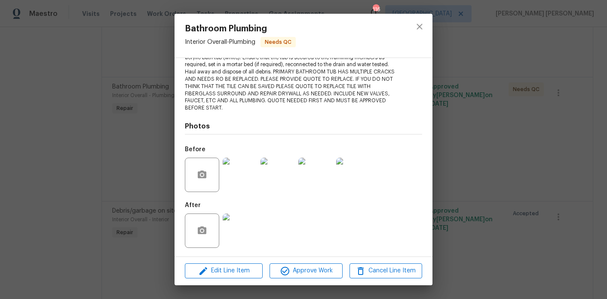
click at [148, 222] on div "Bathroom Plumbing Interior Overall - Plumbing Needs QC Vendor MayFor Constructi…" at bounding box center [303, 149] width 607 height 299
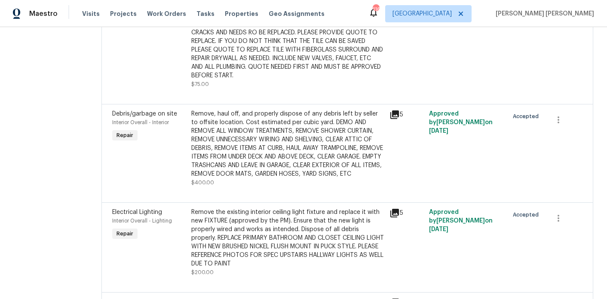
scroll to position [0, 0]
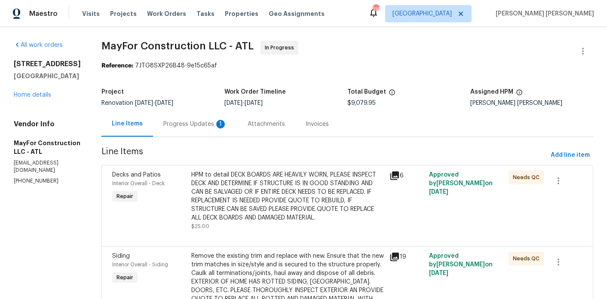
click at [199, 121] on div "Progress Updates 1" at bounding box center [195, 124] width 64 height 9
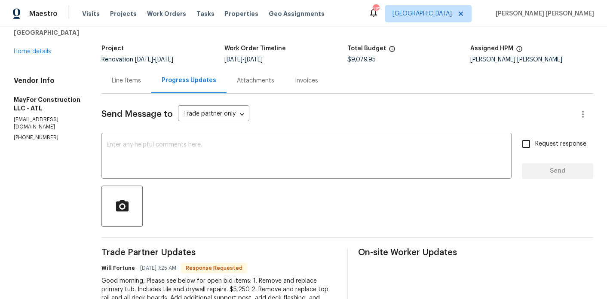
scroll to position [42, 0]
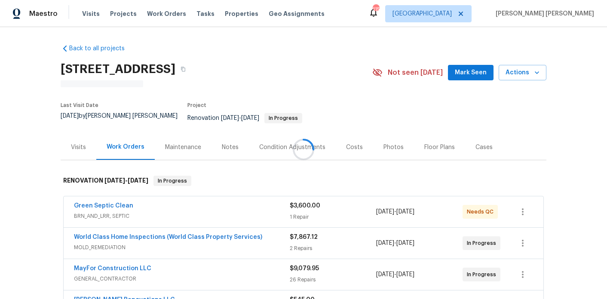
click at [229, 143] on div "Notes" at bounding box center [230, 147] width 17 height 9
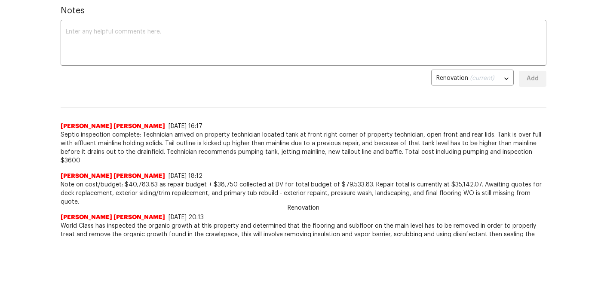
scroll to position [102, 0]
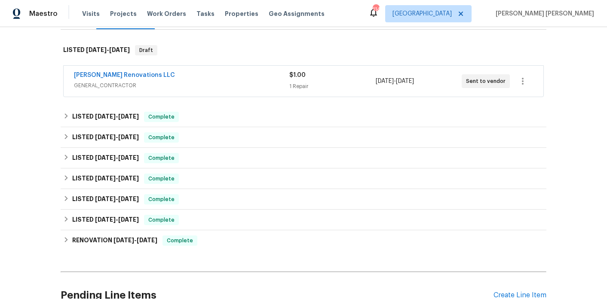
scroll to position [134, 0]
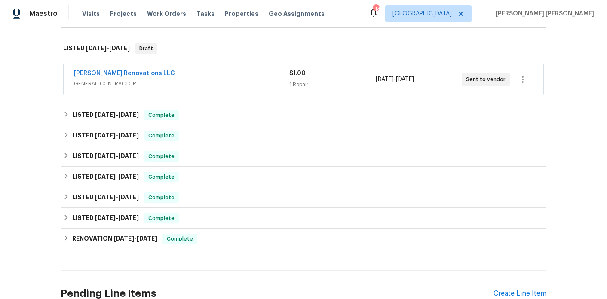
click at [169, 69] on div "Aseem Renovations LLC" at bounding box center [181, 74] width 215 height 10
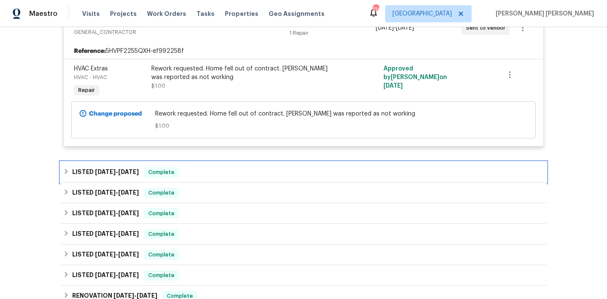
click at [119, 169] on span "9/25/25 - 9/26/25" at bounding box center [117, 172] width 44 height 6
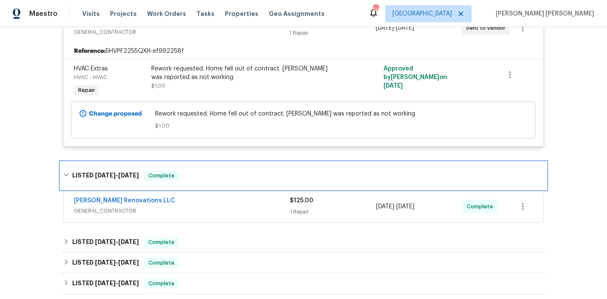
scroll to position [254, 0]
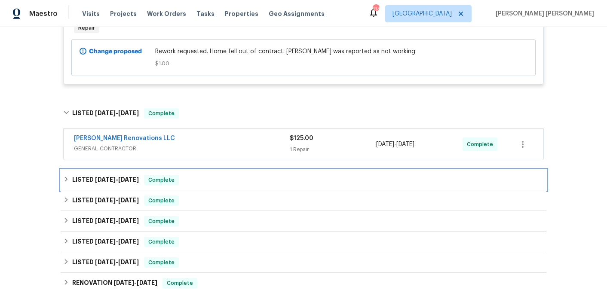
click at [119, 175] on h6 "LISTED 7/21/25 - 7/25/25" at bounding box center [105, 180] width 67 height 10
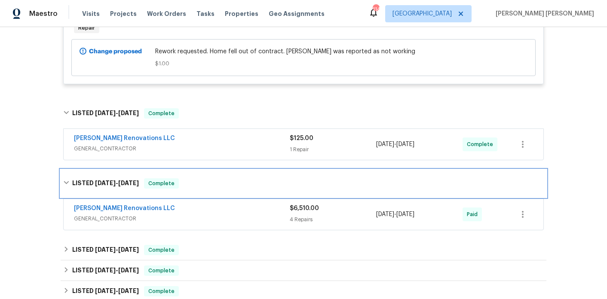
click at [119, 170] on div "LISTED 7/21/25 - 7/25/25 Complete" at bounding box center [304, 184] width 486 height 28
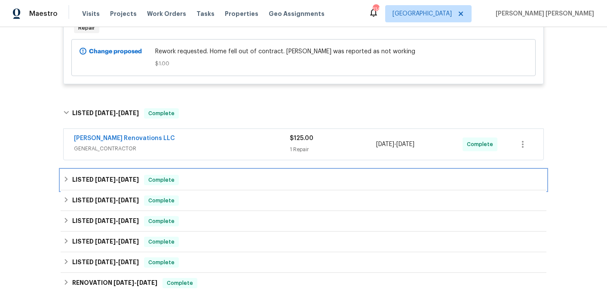
click at [119, 175] on h6 "LISTED 7/21/25 - 7/25/25" at bounding box center [105, 180] width 67 height 10
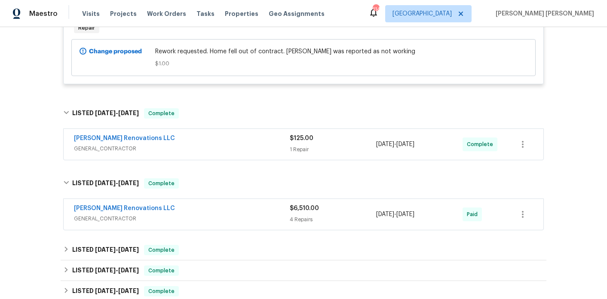
click at [169, 215] on span "GENERAL_CONTRACTOR" at bounding box center [182, 219] width 216 height 9
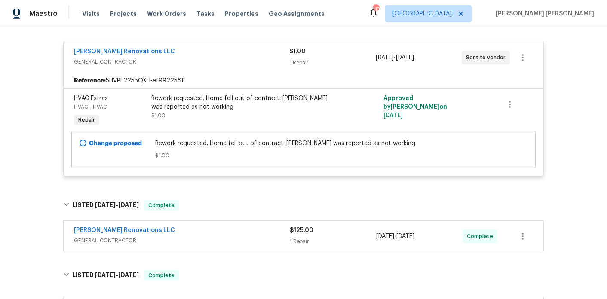
scroll to position [160, 0]
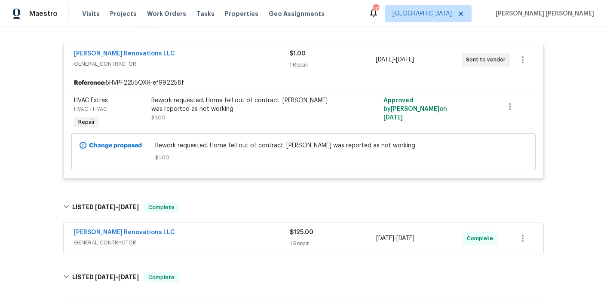
click at [187, 228] on div "Aseem Renovations LLC" at bounding box center [182, 233] width 216 height 10
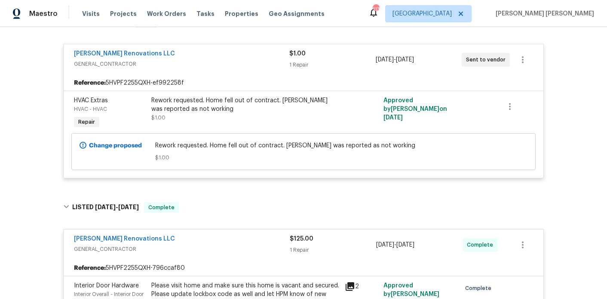
click at [187, 230] on div "Aseem Renovations LLC GENERAL_CONTRACTOR $125.00 1 Repair 9/25/2025 - 9/26/2025…" at bounding box center [304, 245] width 480 height 31
click at [188, 235] on div "Aseem Renovations LLC" at bounding box center [182, 240] width 216 height 10
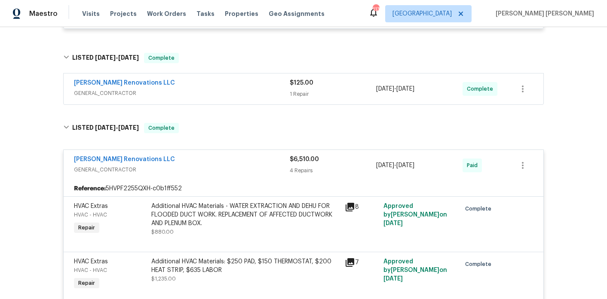
scroll to position [313, 0]
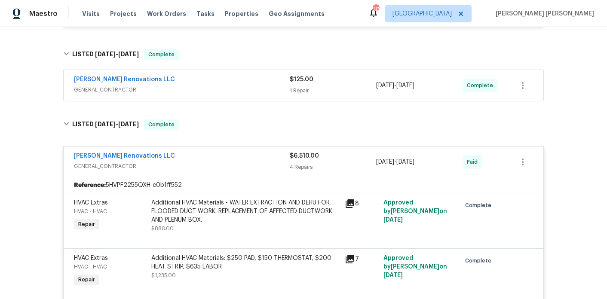
click at [260, 70] on div "Aseem Renovations LLC GENERAL_CONTRACTOR $125.00 1 Repair 9/25/2025 - 9/26/2025…" at bounding box center [304, 85] width 480 height 31
click at [257, 77] on div "Aseem Renovations LLC" at bounding box center [182, 80] width 216 height 10
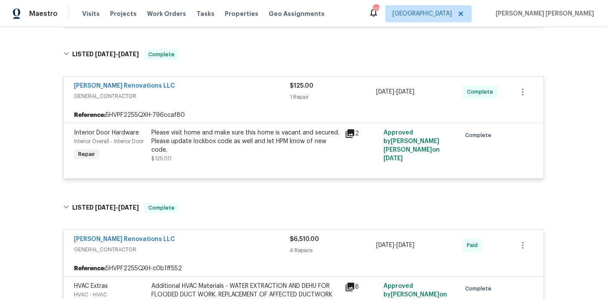
click at [349, 129] on icon at bounding box center [350, 133] width 9 height 9
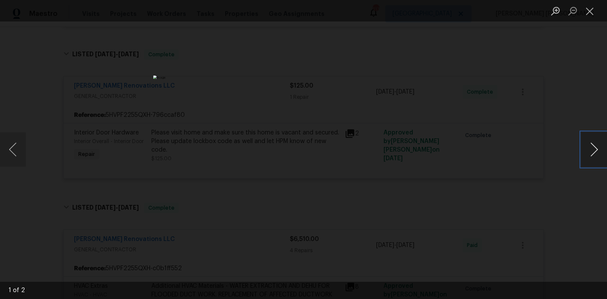
click at [600, 156] on button "Next image" at bounding box center [594, 149] width 26 height 34
click at [524, 87] on div "Lightbox" at bounding box center [303, 149] width 607 height 299
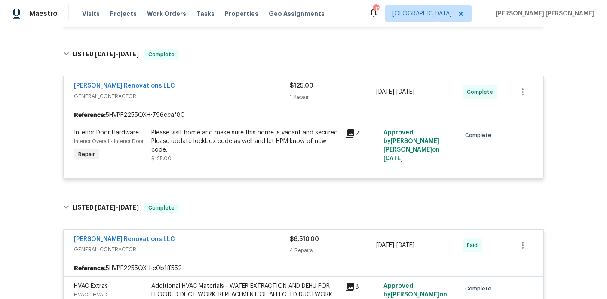
click at [273, 84] on div "Aseem Renovations LLC" at bounding box center [182, 87] width 216 height 10
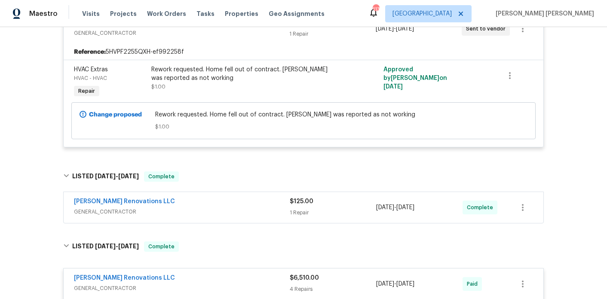
scroll to position [178, 0]
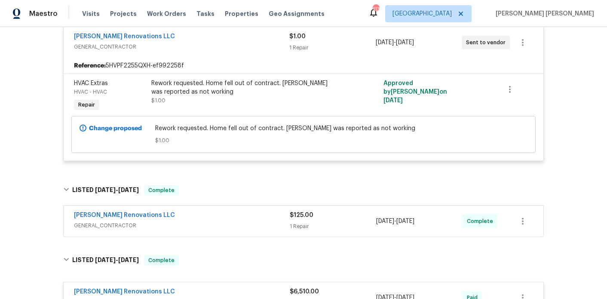
click at [267, 79] on div "Rework requested. Home fell out of contract. Hvac was reported as not working" at bounding box center [245, 87] width 188 height 17
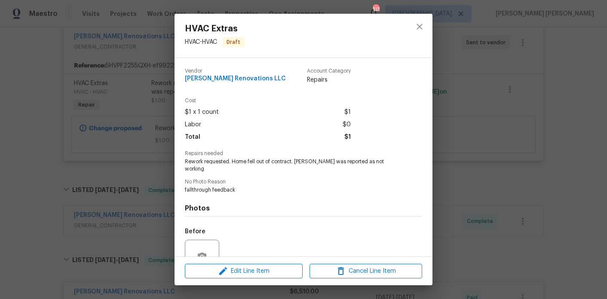
scroll to position [75, 0]
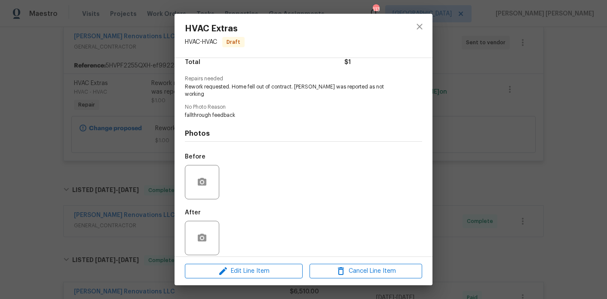
click at [144, 78] on div "HVAC Extras HVAC - HVAC Draft Vendor Aseem Renovations LLC Account Category Rep…" at bounding box center [303, 149] width 607 height 299
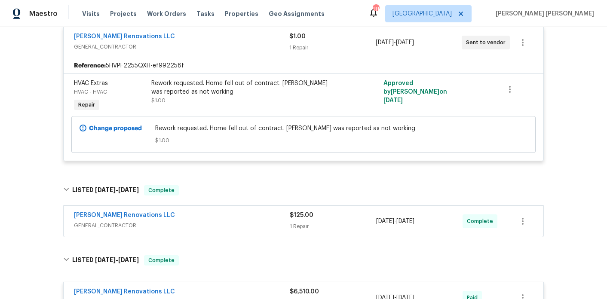
scroll to position [0, 0]
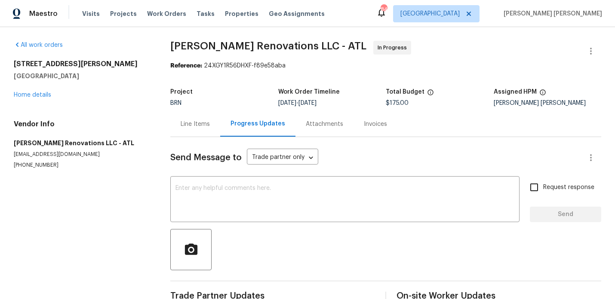
scroll to position [62, 0]
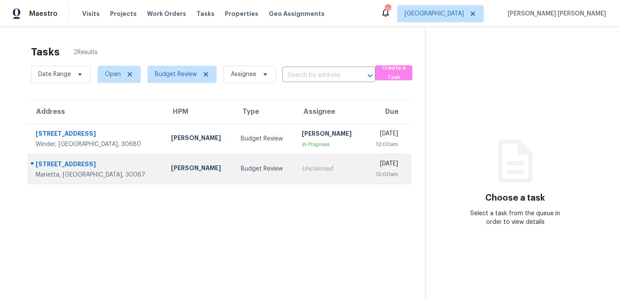
click at [192, 178] on td "[PERSON_NAME]" at bounding box center [199, 169] width 70 height 30
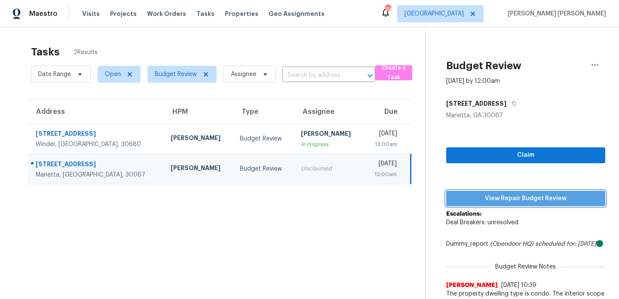
click at [502, 197] on span "View Repair Budget Review" at bounding box center [525, 198] width 145 height 11
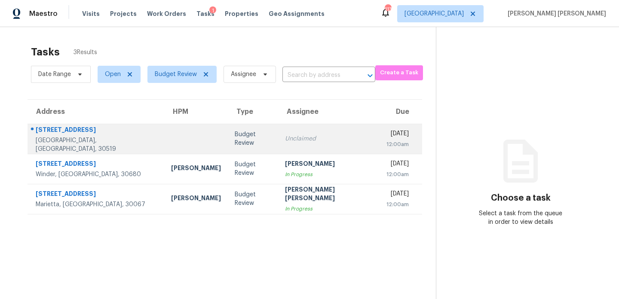
click at [171, 138] on div at bounding box center [196, 139] width 50 height 2
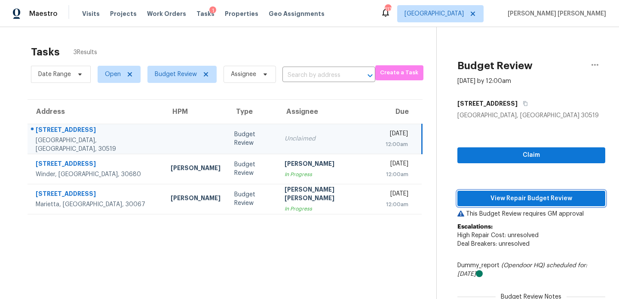
click at [481, 197] on span "View Repair Budget Review" at bounding box center [531, 198] width 134 height 11
